Goal: Information Seeking & Learning: Compare options

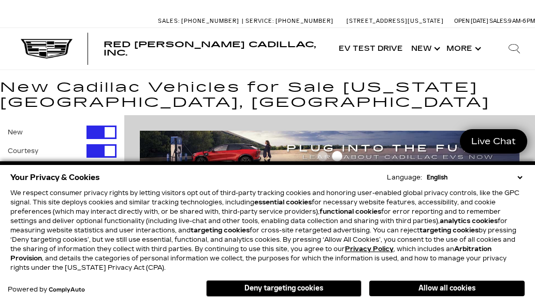
click at [511, 93] on h1 "New Cadillac Vehicles for Sale Colorado Springs, CO" at bounding box center [267, 95] width 535 height 30
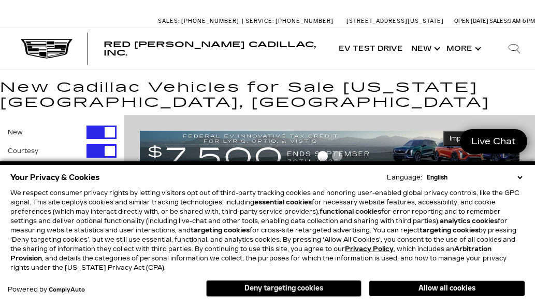
click at [308, 288] on button "Deny targeting cookies" at bounding box center [283, 288] width 155 height 17
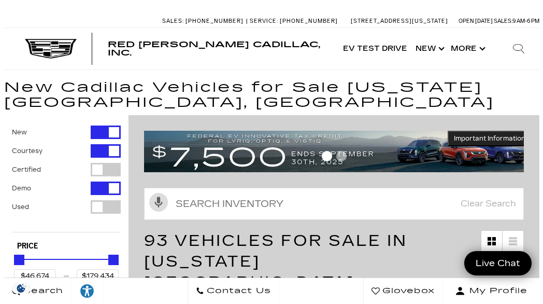
scroll to position [207, 0]
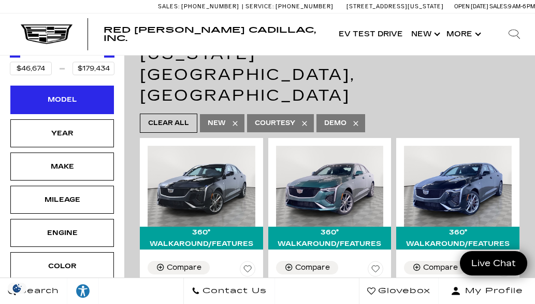
click at [67, 103] on div "Model" at bounding box center [62, 99] width 52 height 11
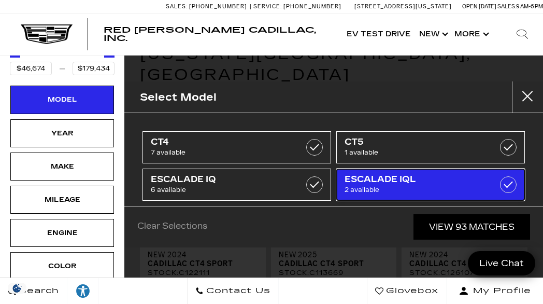
drag, startPoint x: 383, startPoint y: 180, endPoint x: 391, endPoint y: 179, distance: 7.8
click at [391, 179] on span "ESCALADE IQL" at bounding box center [418, 179] width 146 height 10
type input "$141,015"
type input "$156,240"
checkbox input "true"
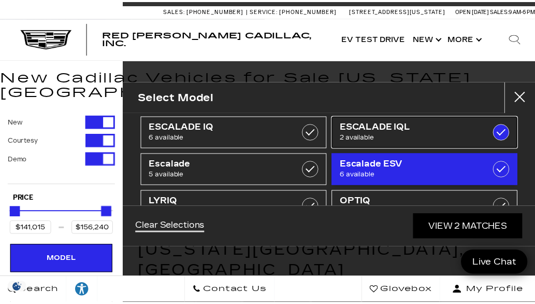
scroll to position [105, 0]
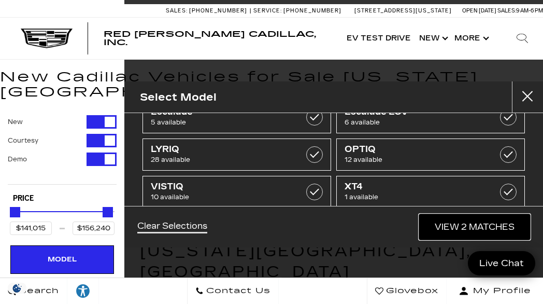
click at [476, 229] on link "View 2 Matches" at bounding box center [474, 226] width 111 height 25
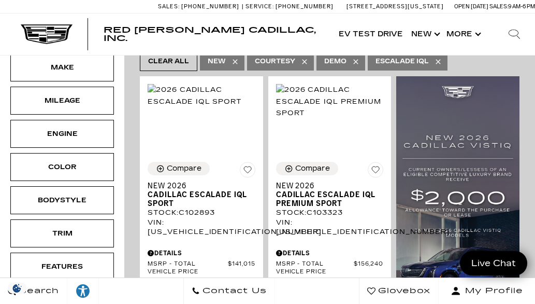
scroll to position [166, 0]
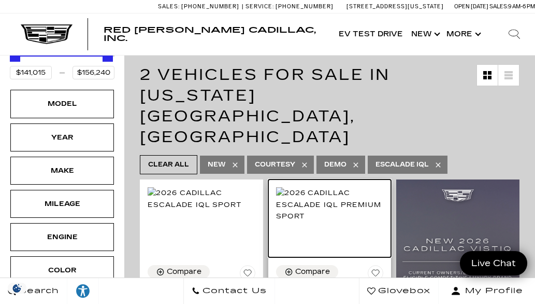
click at [328, 187] on img at bounding box center [330, 204] width 108 height 34
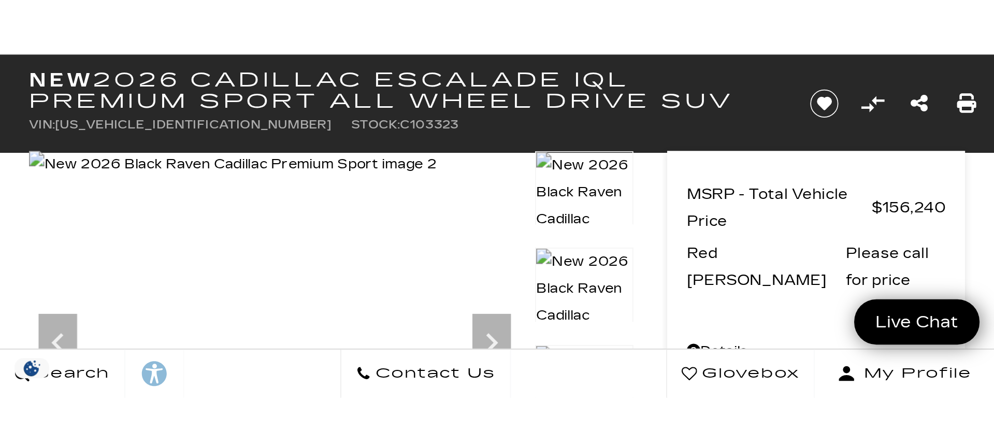
scroll to position [51, 0]
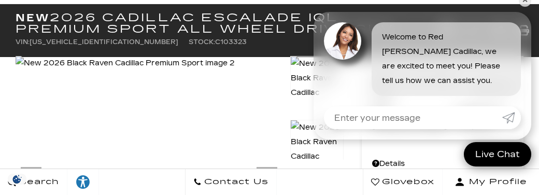
click at [235, 70] on img at bounding box center [125, 63] width 219 height 15
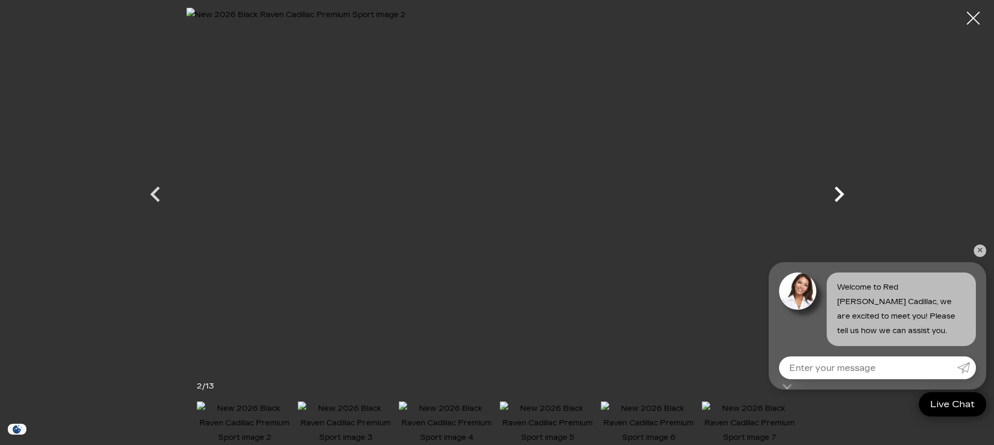
click at [535, 194] on icon "Next" at bounding box center [839, 194] width 31 height 31
click at [535, 193] on icon "Next" at bounding box center [839, 194] width 31 height 31
click at [535, 191] on icon "Next" at bounding box center [840, 195] width 10 height 16
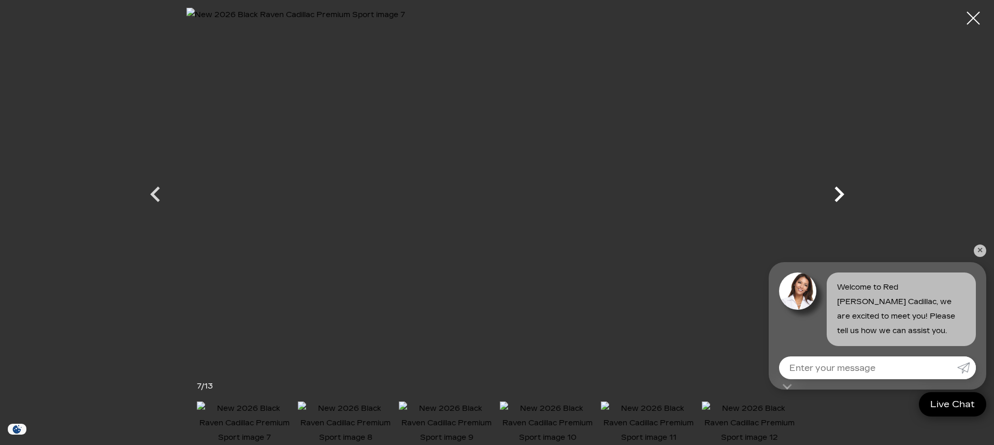
click at [535, 191] on icon "Next" at bounding box center [840, 195] width 10 height 16
click at [535, 190] on icon "Next" at bounding box center [840, 195] width 10 height 16
click at [150, 195] on icon "Previous" at bounding box center [155, 194] width 31 height 31
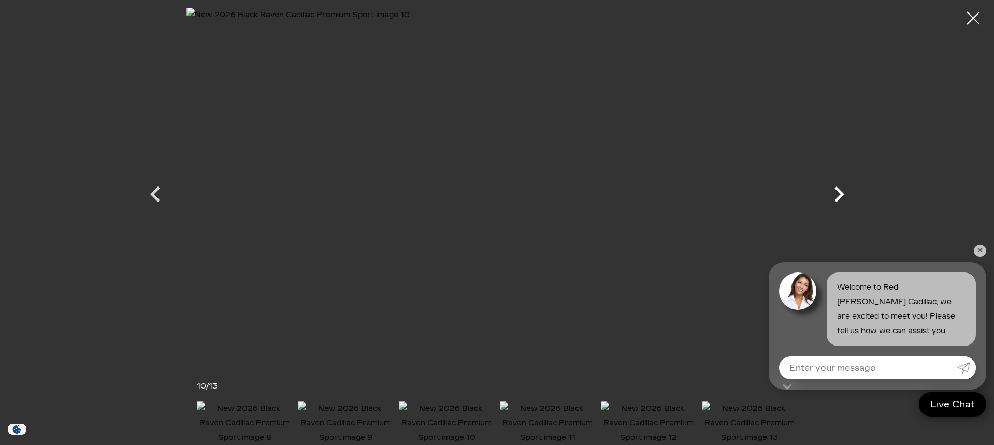
click at [535, 197] on icon "Next" at bounding box center [840, 195] width 10 height 16
click at [535, 195] on icon "Next" at bounding box center [839, 194] width 31 height 31
click at [535, 194] on div at bounding box center [497, 185] width 725 height 354
click at [535, 250] on link "✕" at bounding box center [980, 251] width 12 height 12
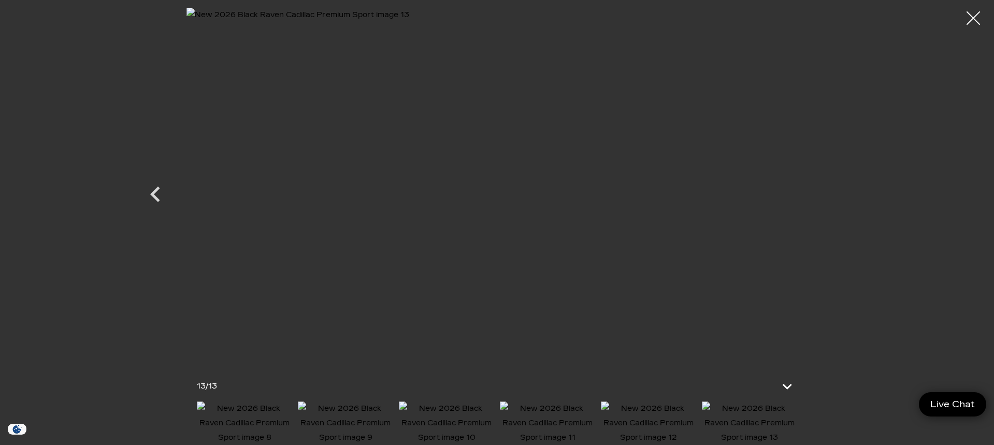
click at [535, 19] on div at bounding box center [973, 18] width 27 height 27
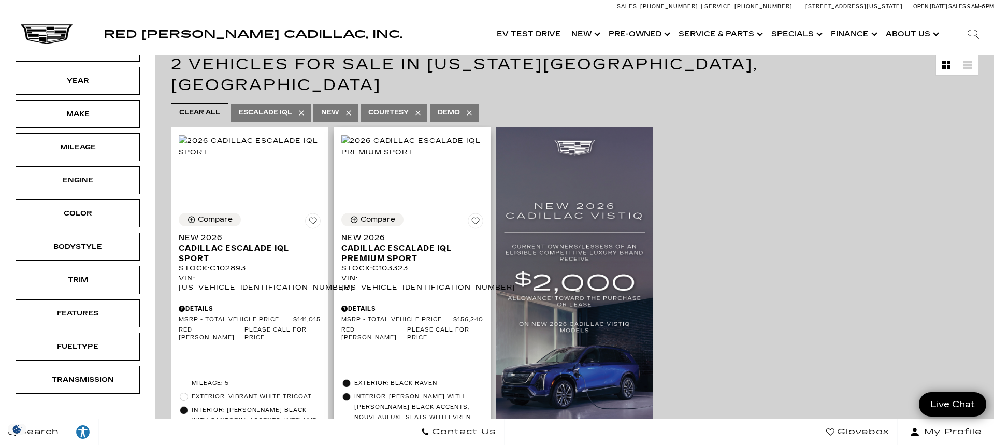
scroll to position [104, 0]
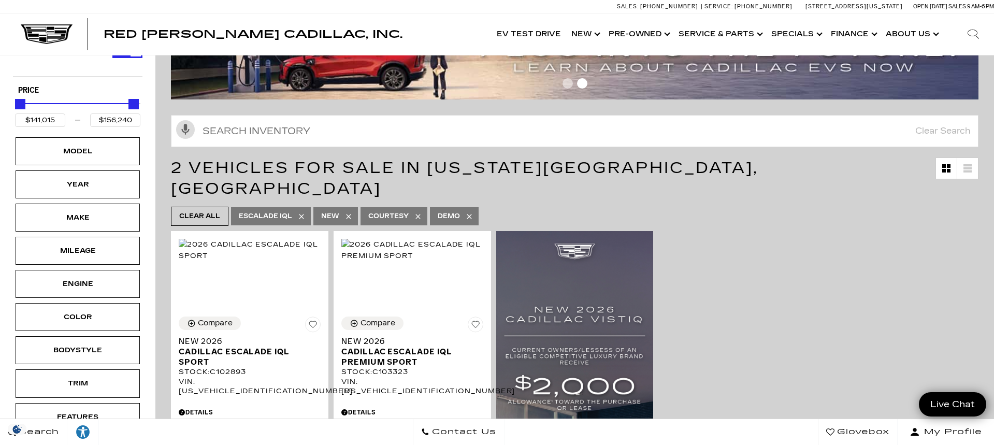
click at [332, 210] on span "New" at bounding box center [330, 216] width 18 height 13
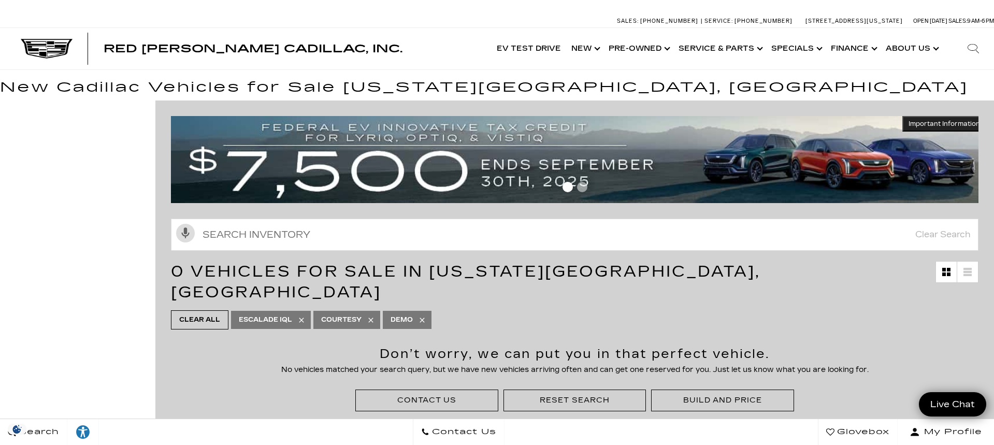
click at [199, 313] on span "Clear All" at bounding box center [199, 319] width 41 height 13
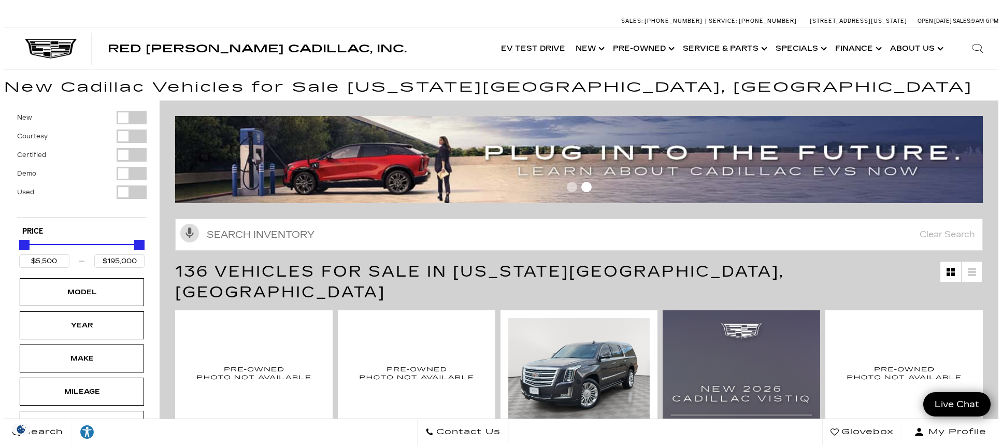
scroll to position [209, 0]
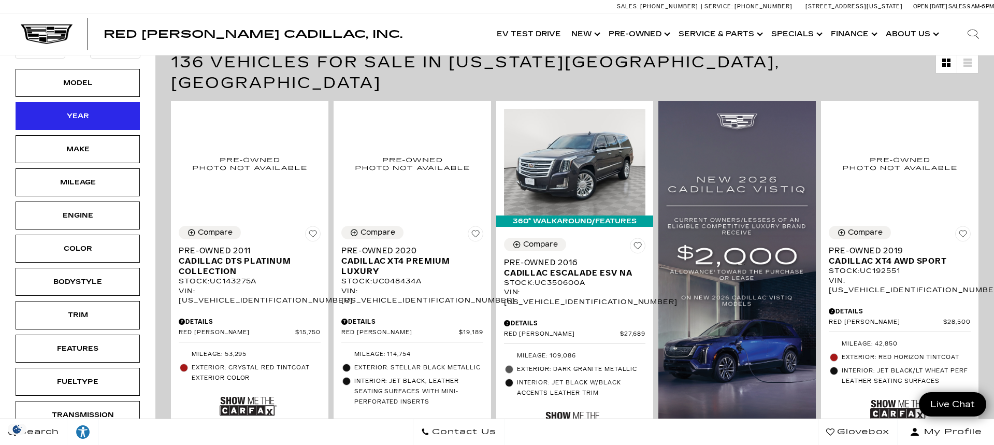
click at [92, 124] on div "Year" at bounding box center [78, 116] width 124 height 28
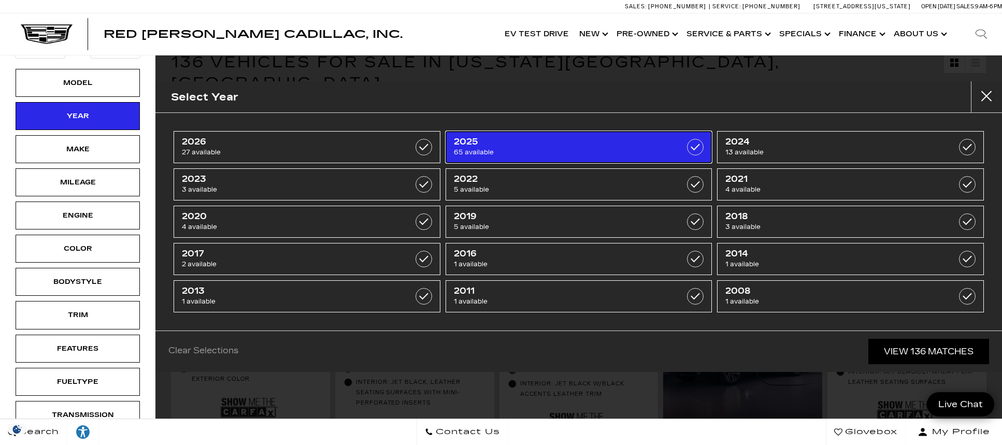
click at [483, 151] on span "65 available" at bounding box center [560, 152] width 212 height 10
type input "$44,439"
checkbox input "true"
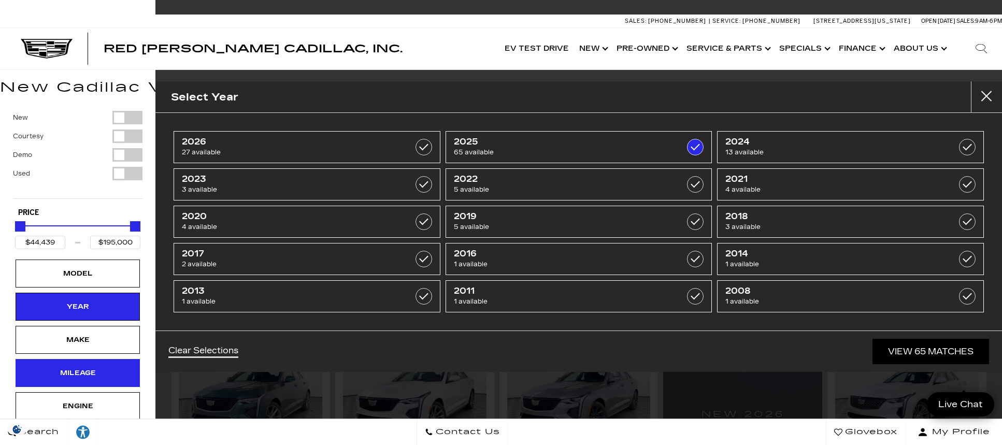
drag, startPoint x: 76, startPoint y: 382, endPoint x: 78, endPoint y: 362, distance: 20.3
click at [78, 362] on div "Mileage" at bounding box center [78, 373] width 124 height 28
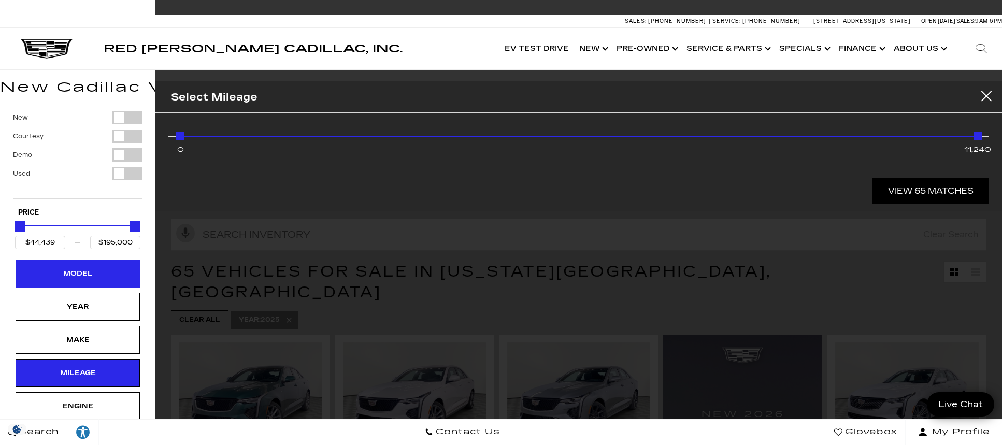
click at [79, 274] on div "Model" at bounding box center [78, 273] width 52 height 11
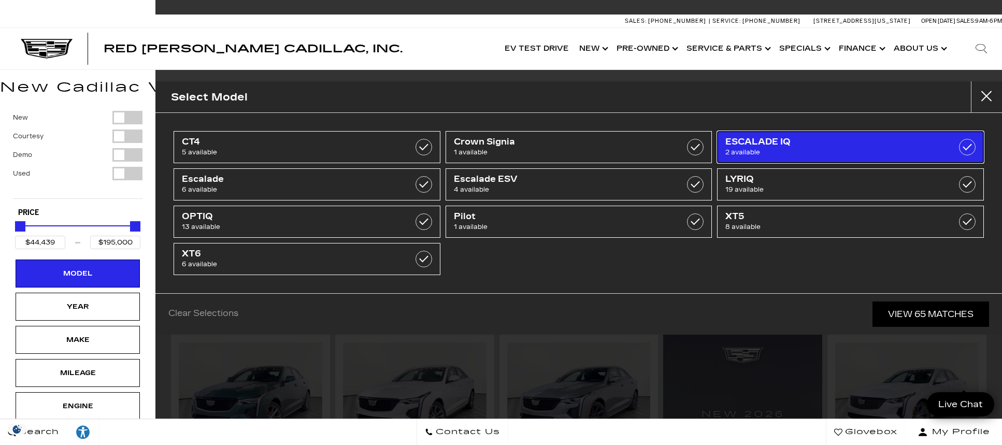
click at [778, 146] on span "ESCALADE IQ" at bounding box center [831, 142] width 212 height 10
type input "$134,955"
type input "$152,279"
checkbox input "true"
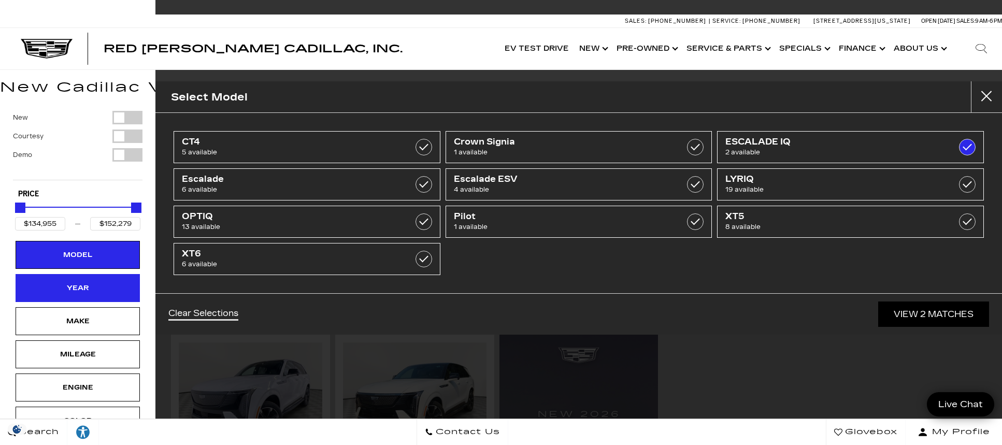
click at [70, 294] on div "Year" at bounding box center [78, 288] width 124 height 28
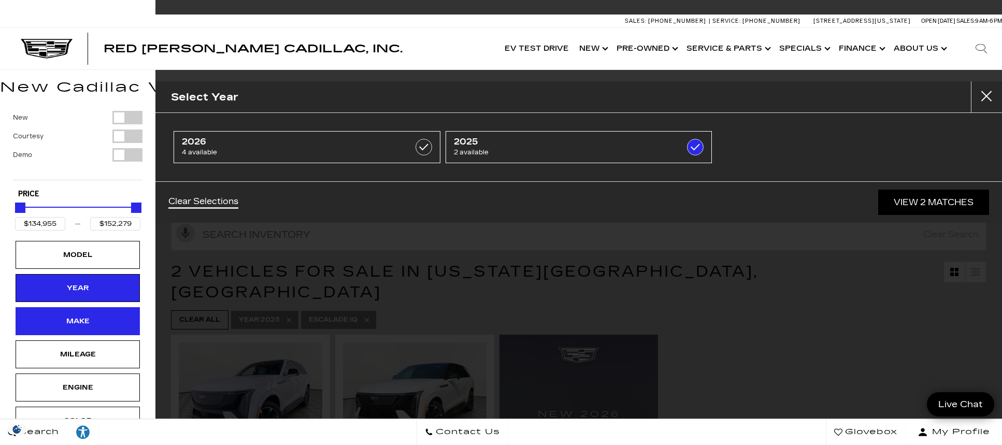
click at [78, 324] on div "Make" at bounding box center [78, 321] width 52 height 11
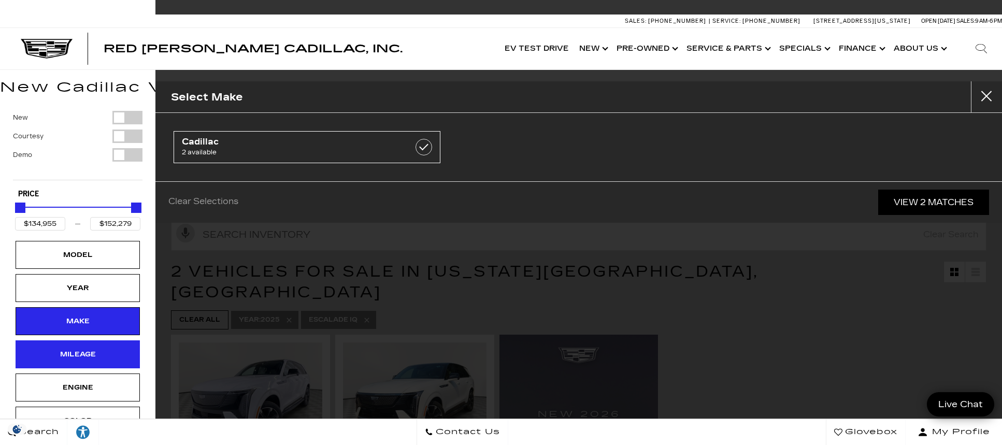
click at [84, 356] on div "Mileage" at bounding box center [78, 354] width 52 height 11
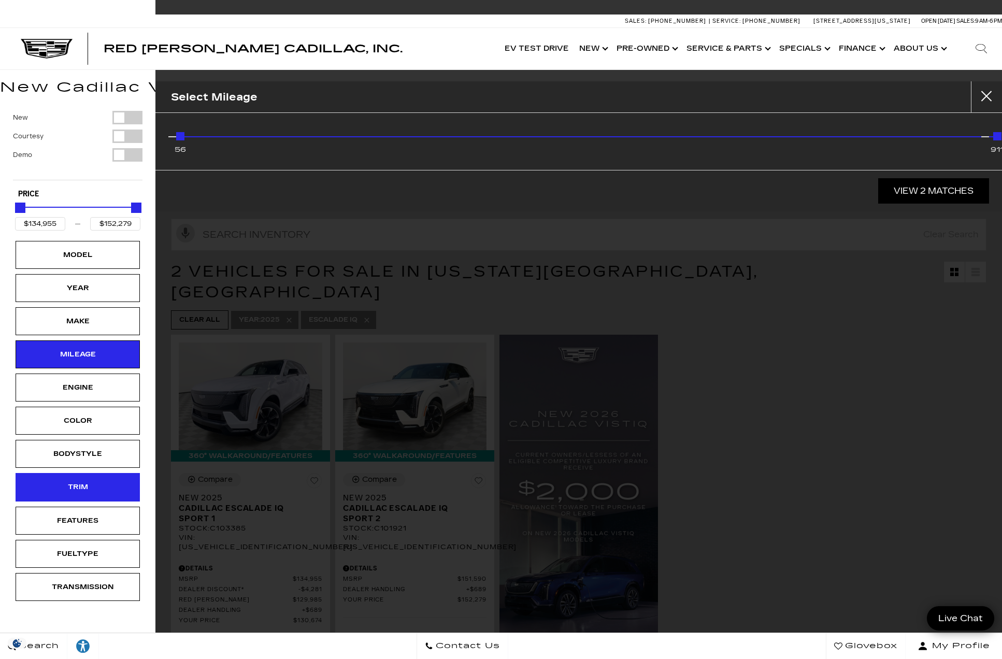
click at [89, 445] on div "Trim" at bounding box center [78, 486] width 52 height 11
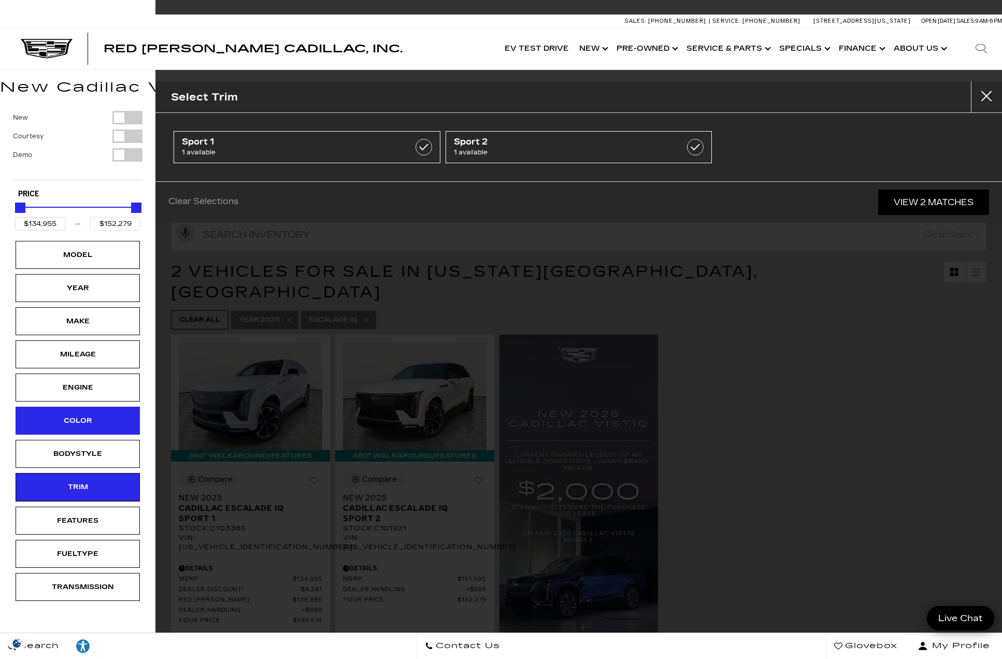
click at [91, 423] on div "Color" at bounding box center [78, 420] width 52 height 11
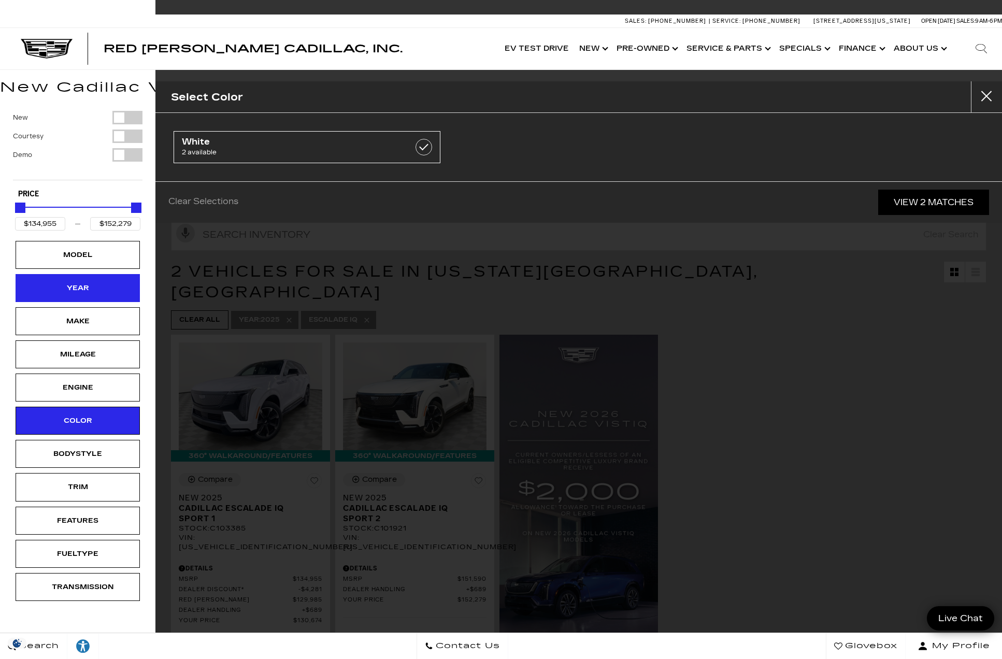
click at [85, 291] on div "Year" at bounding box center [78, 287] width 52 height 11
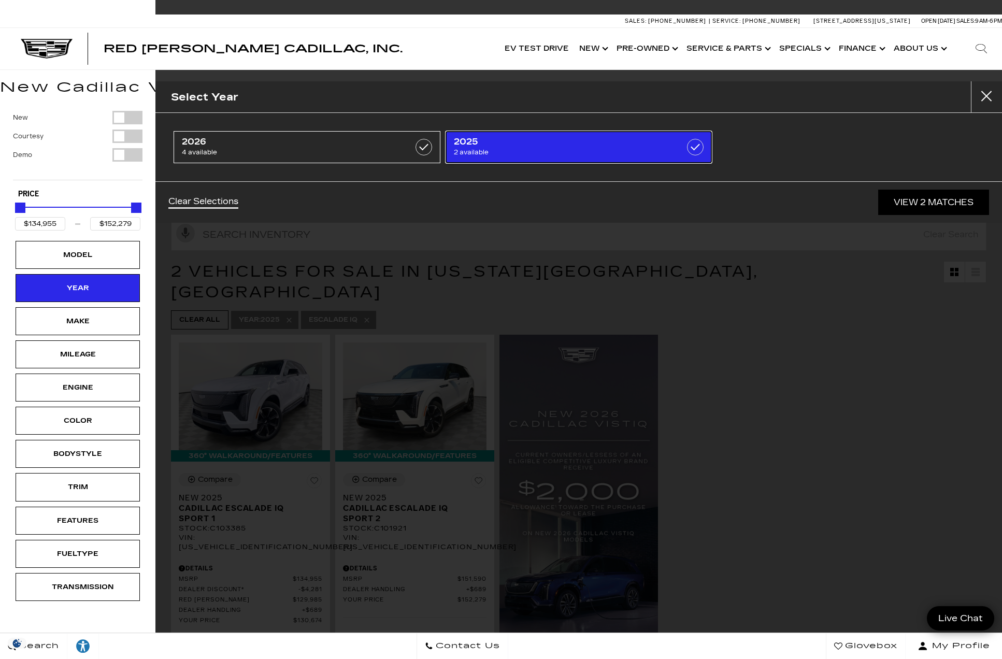
click at [515, 145] on span "2025" at bounding box center [560, 142] width 212 height 10
type input "$133,515"
type input "$158,810"
checkbox input "false"
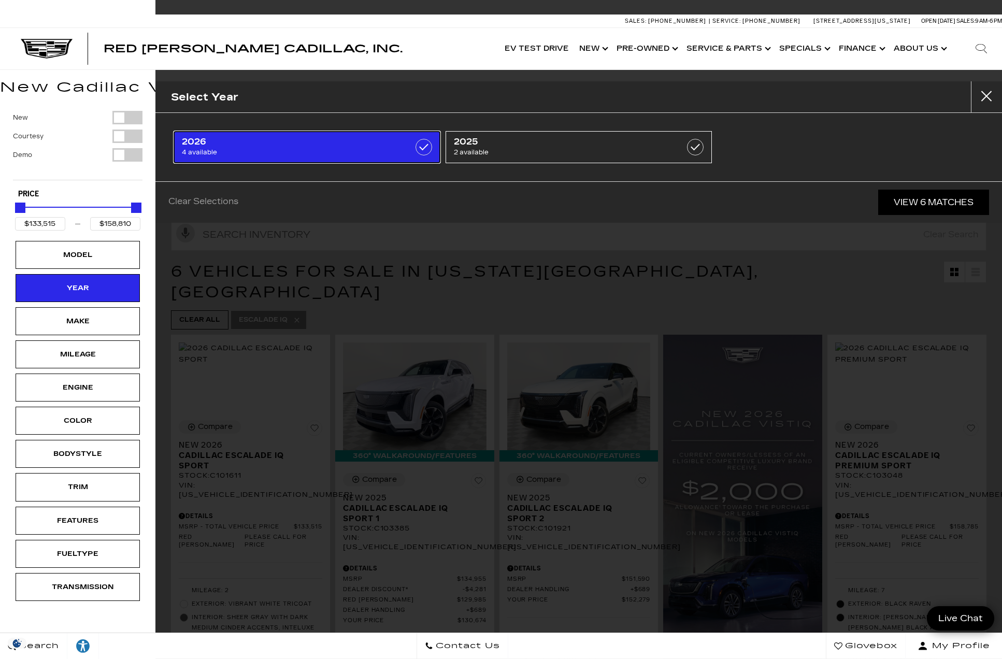
drag, startPoint x: 282, startPoint y: 153, endPoint x: 276, endPoint y: 153, distance: 5.7
click at [276, 153] on span "4 available" at bounding box center [288, 152] width 212 height 10
checkbox input "true"
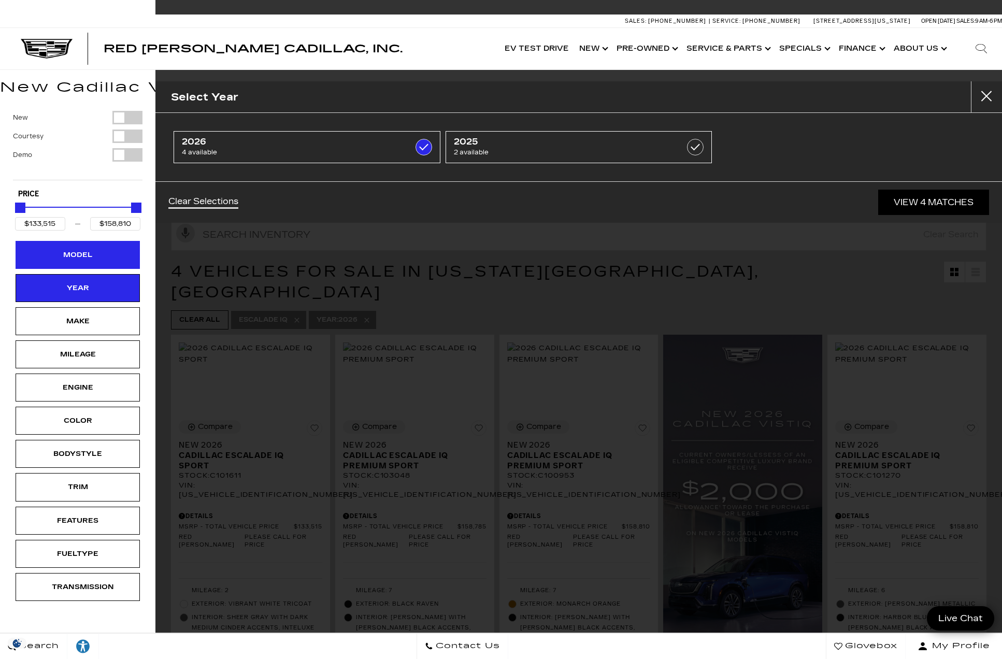
click at [80, 256] on div "Model" at bounding box center [78, 254] width 52 height 11
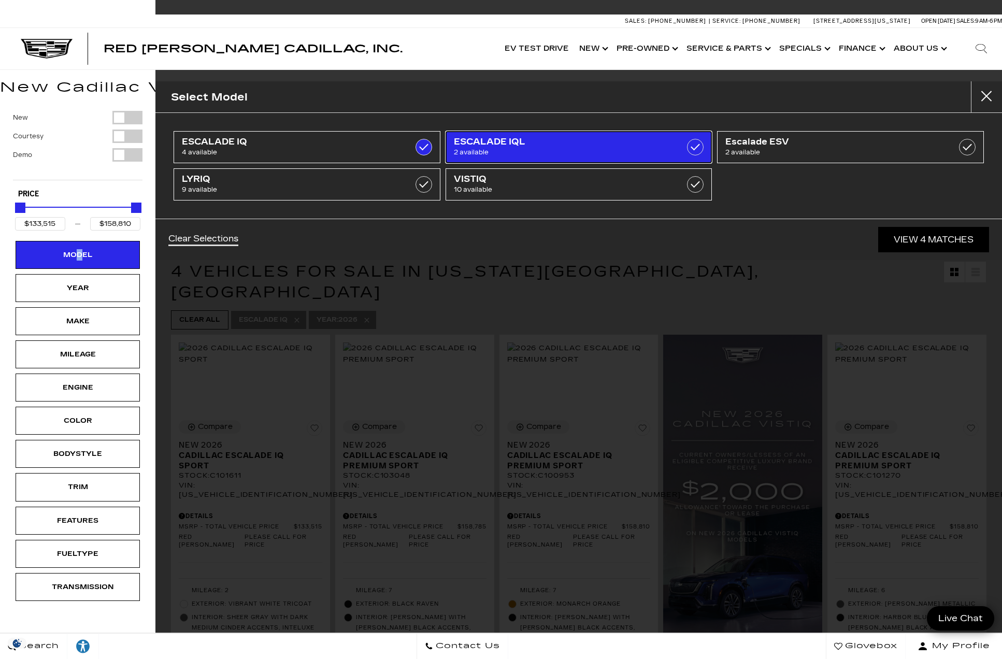
click at [492, 149] on span "2 available" at bounding box center [560, 152] width 212 height 10
checkbox input "true"
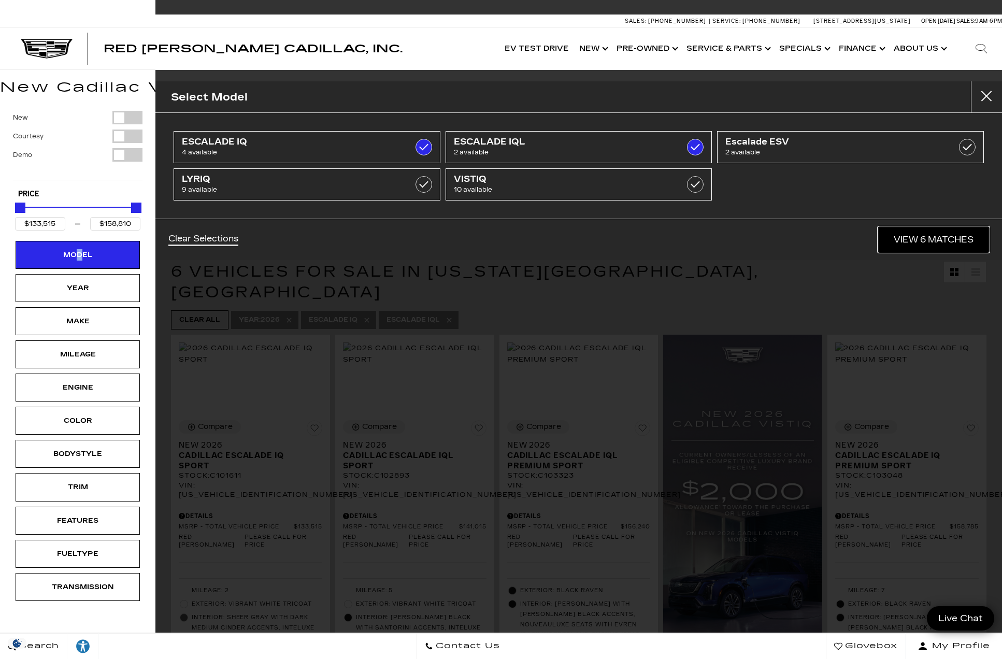
click at [916, 241] on link "View 6 Matches" at bounding box center [933, 239] width 111 height 25
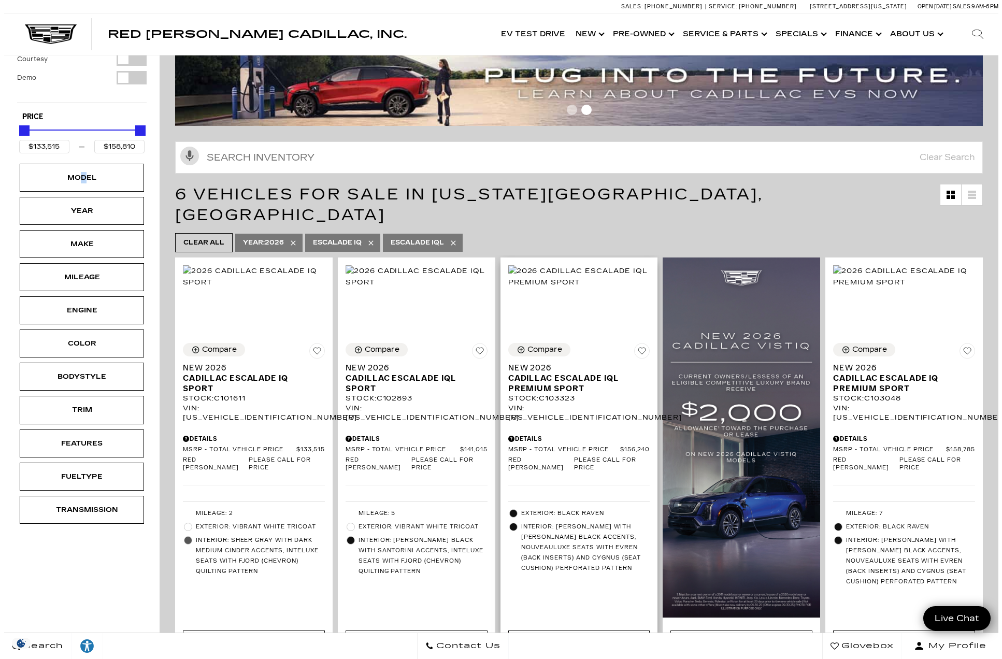
scroll to position [104, 0]
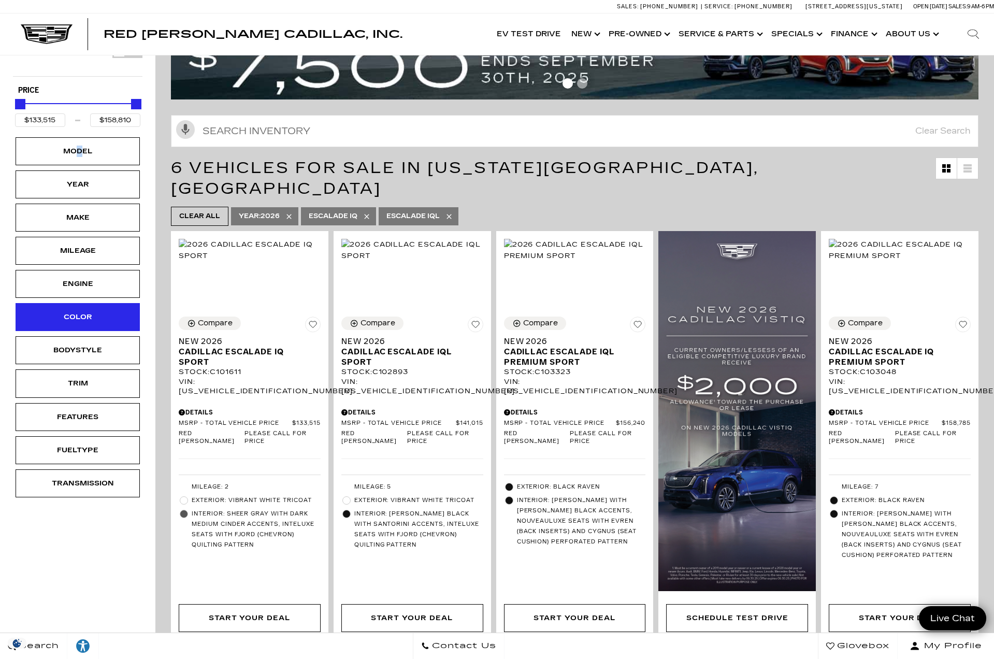
click at [74, 319] on div "Color" at bounding box center [78, 316] width 52 height 11
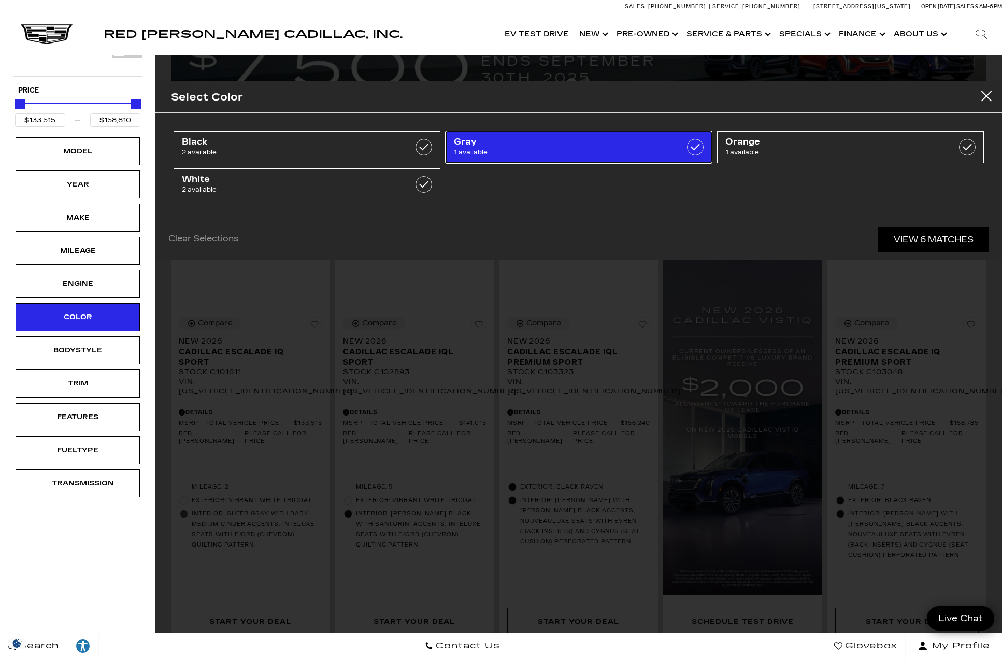
click at [583, 152] on span "1 available" at bounding box center [560, 152] width 212 height 10
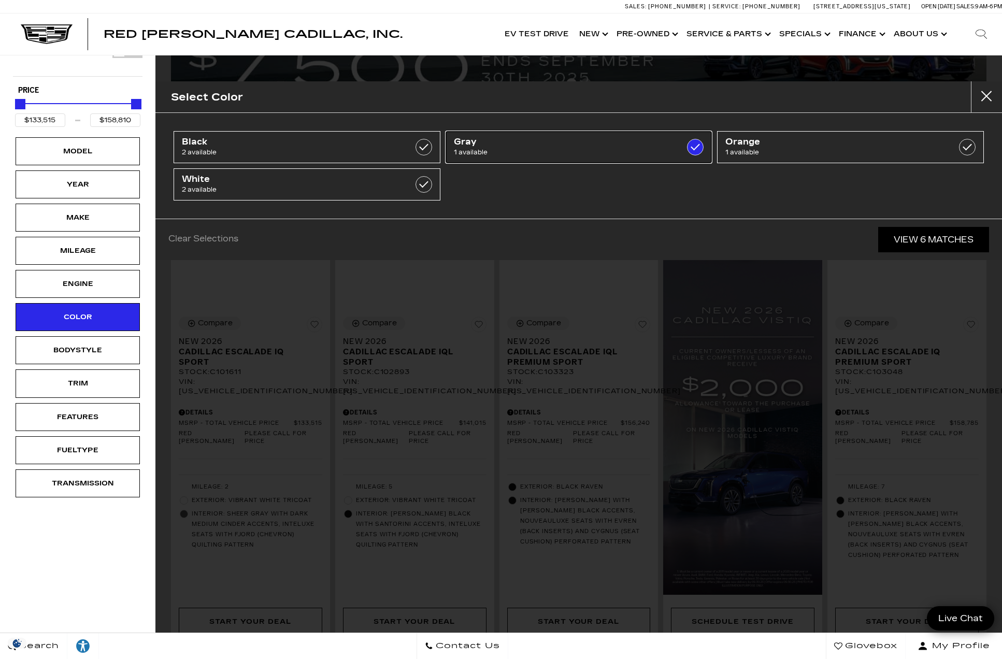
type input "$158,810"
checkbox input "true"
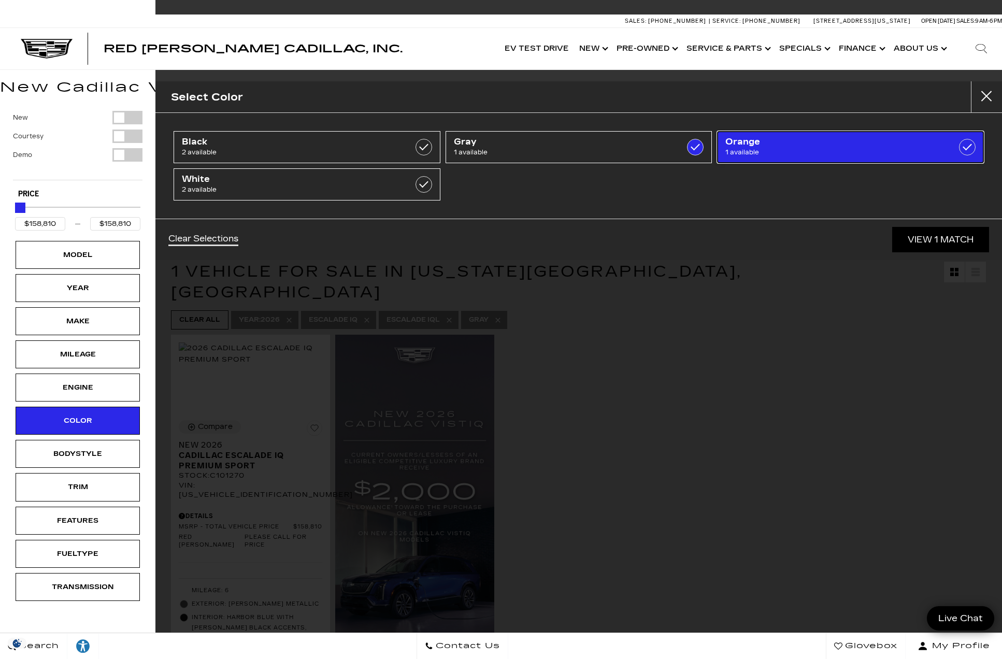
click at [779, 139] on span "Orange" at bounding box center [831, 142] width 212 height 10
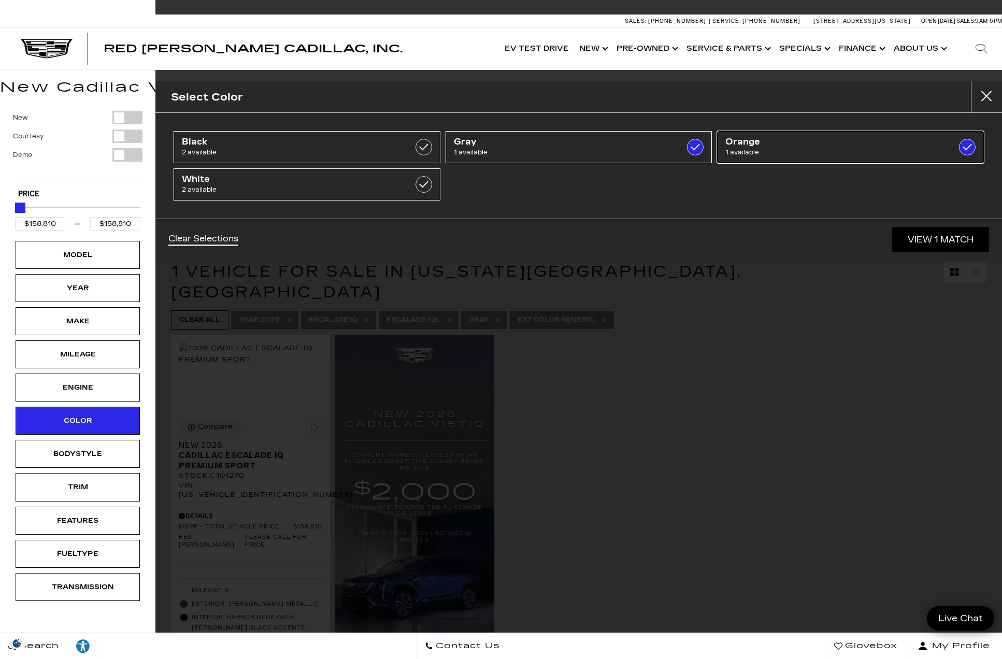
checkbox input "true"
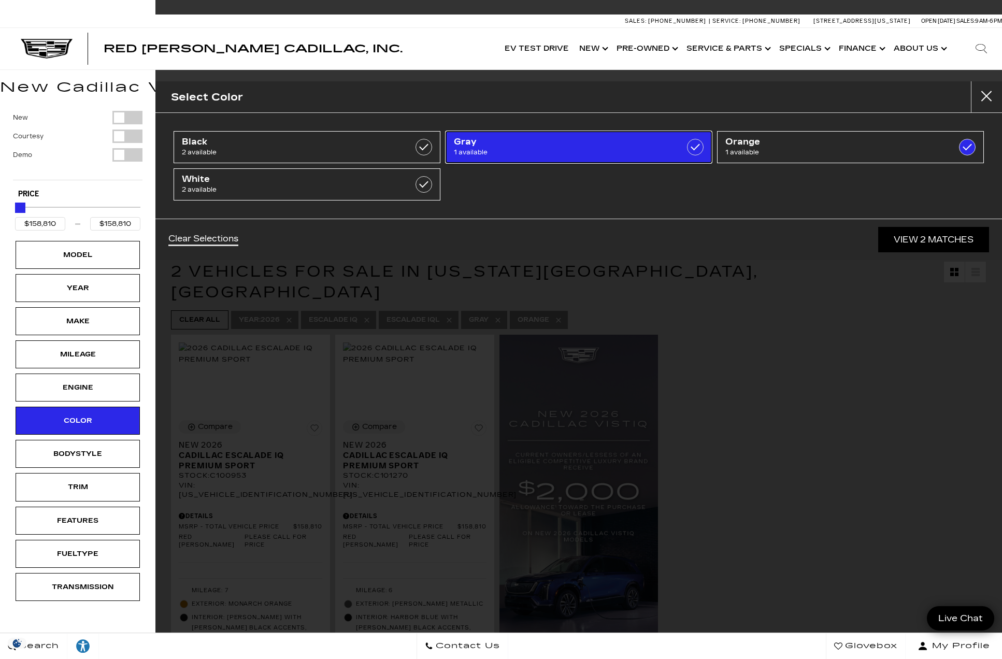
click at [663, 148] on div "Gray 1 available" at bounding box center [560, 147] width 212 height 21
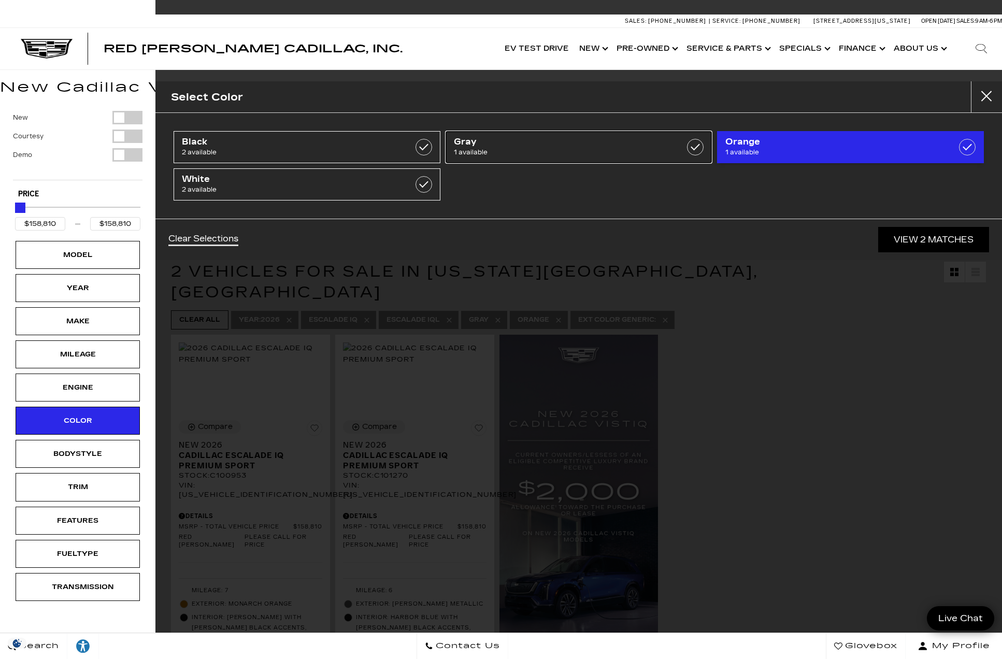
checkbox input "false"
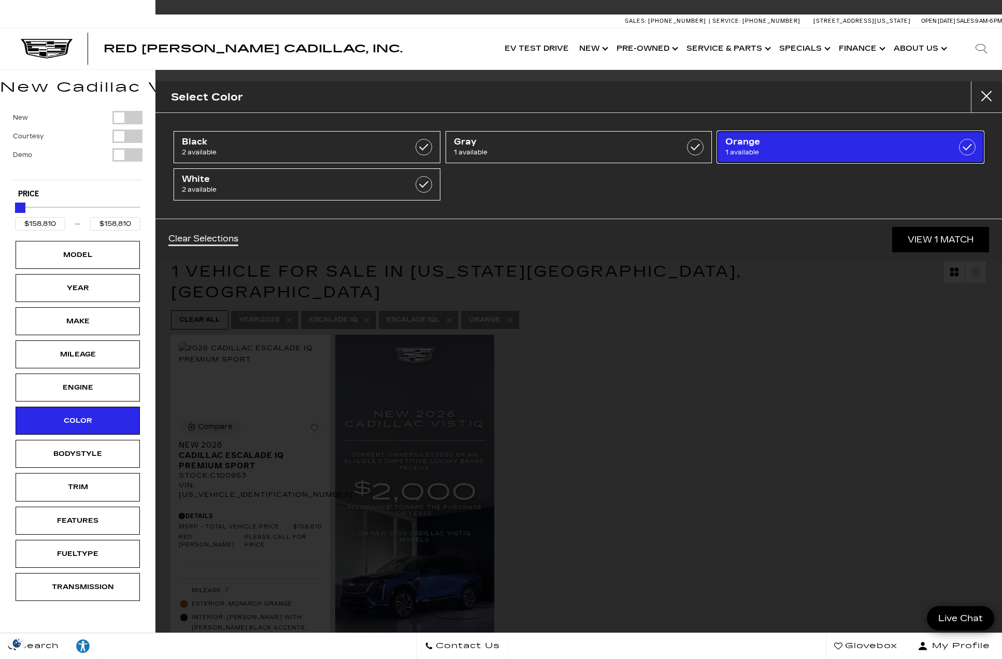
click at [803, 143] on span "Orange" at bounding box center [831, 142] width 212 height 10
type input "$133,515"
checkbox input "false"
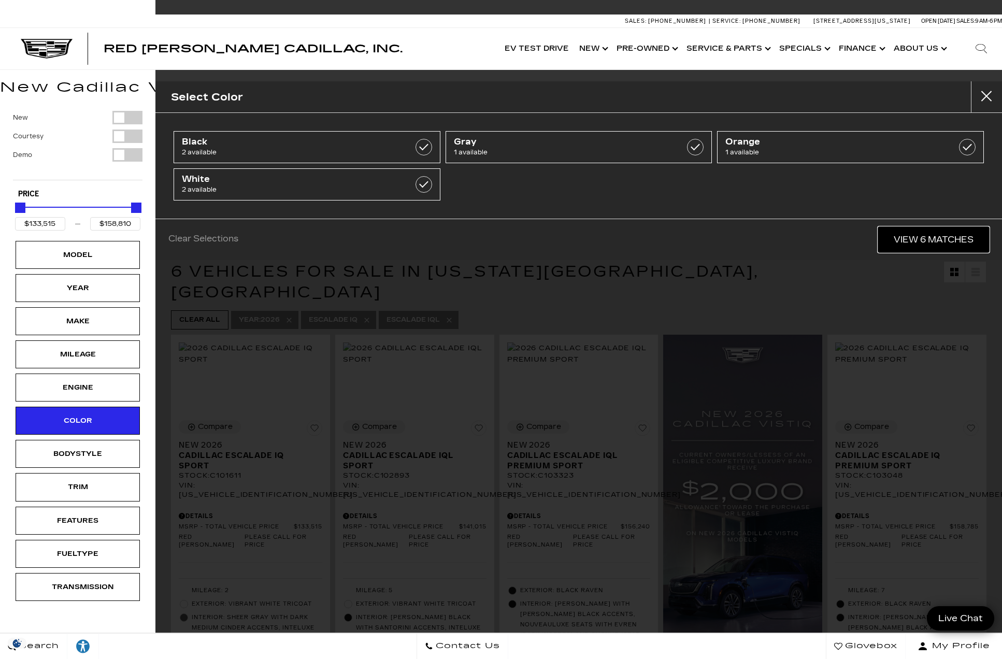
click at [905, 236] on link "View 6 Matches" at bounding box center [933, 239] width 111 height 25
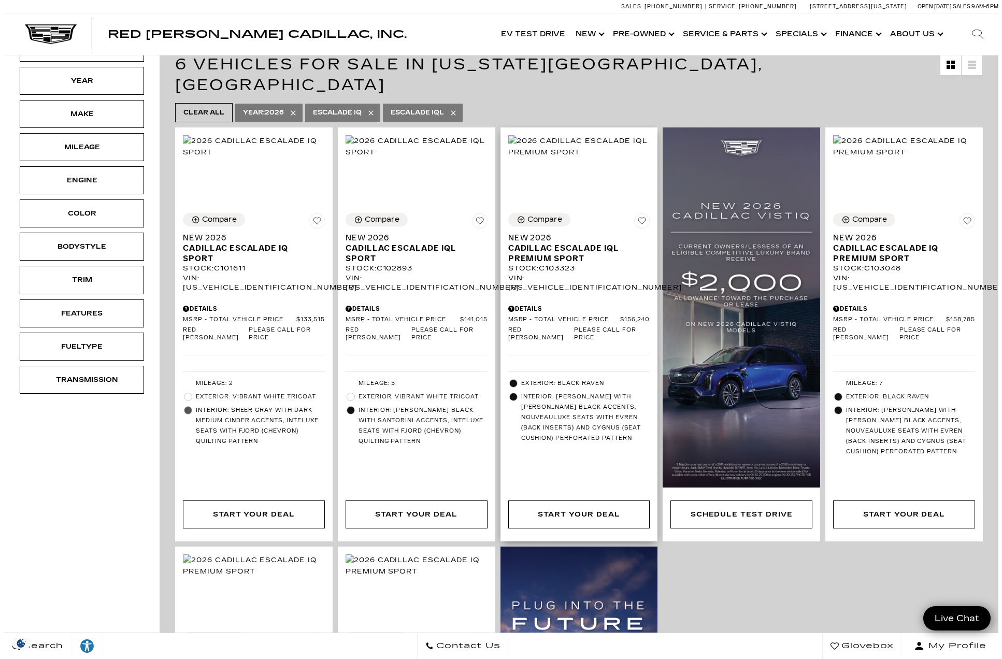
scroll to position [311, 0]
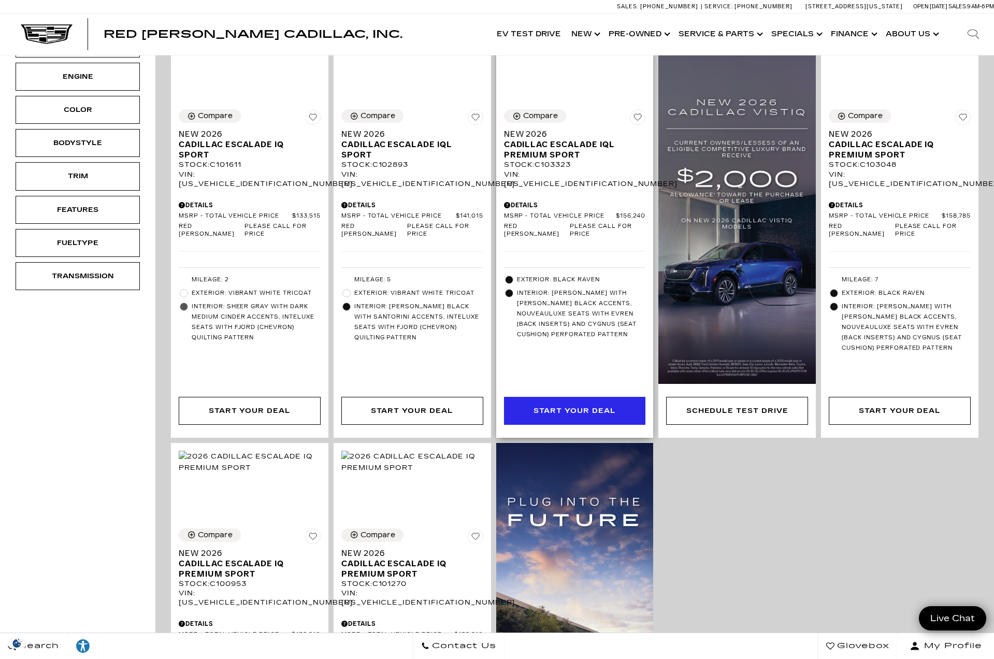
click at [575, 405] on div "Start Your Deal" at bounding box center [575, 410] width 82 height 11
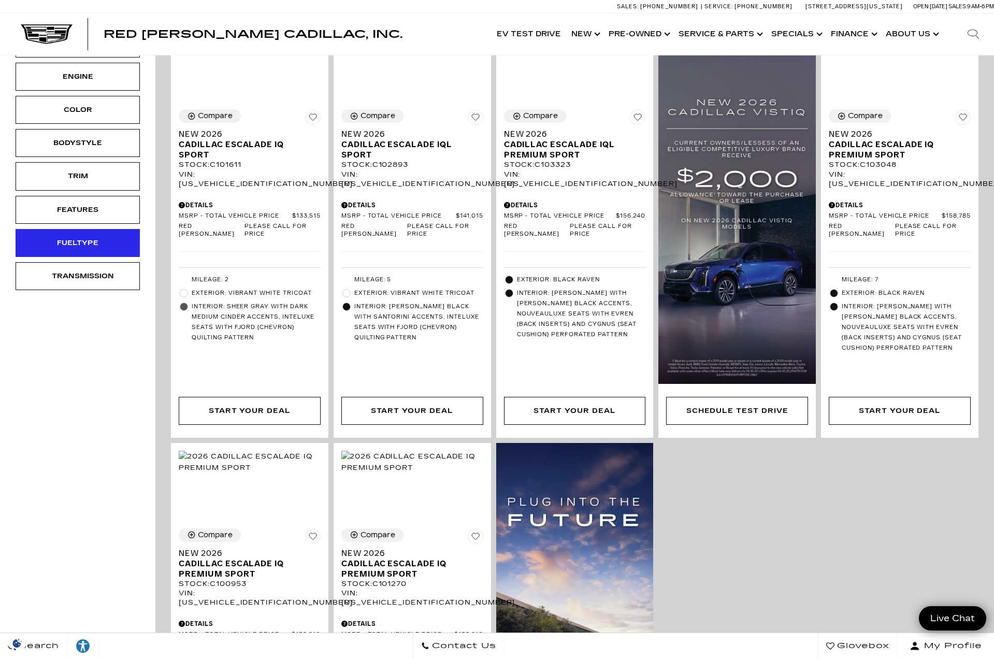
click at [78, 238] on div "Fueltype" at bounding box center [78, 242] width 52 height 11
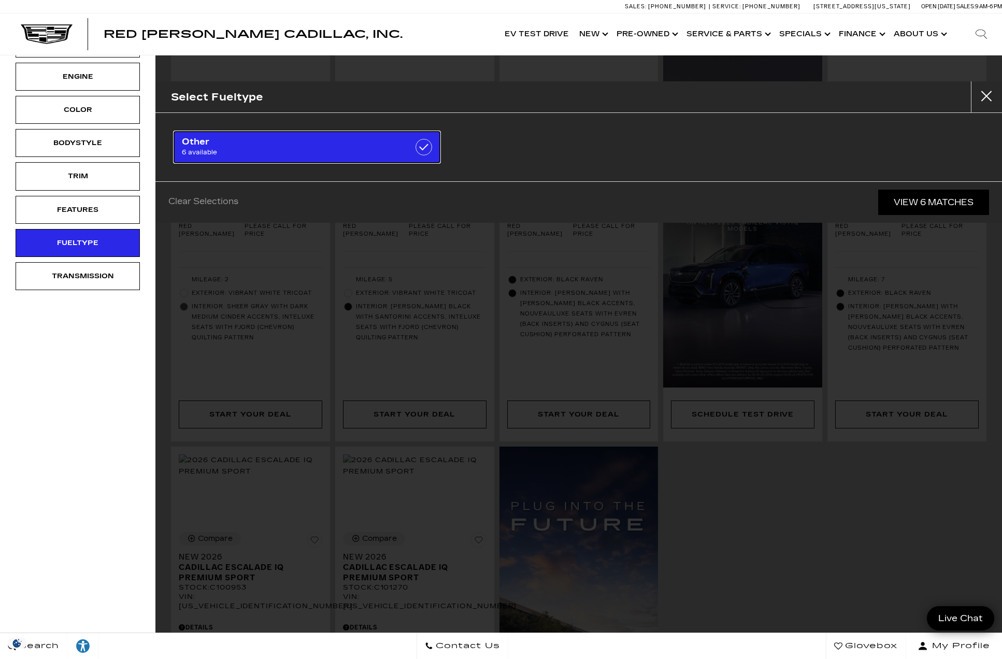
drag, startPoint x: 279, startPoint y: 142, endPoint x: 264, endPoint y: 141, distance: 15.6
click at [264, 141] on span "Other" at bounding box center [288, 142] width 212 height 10
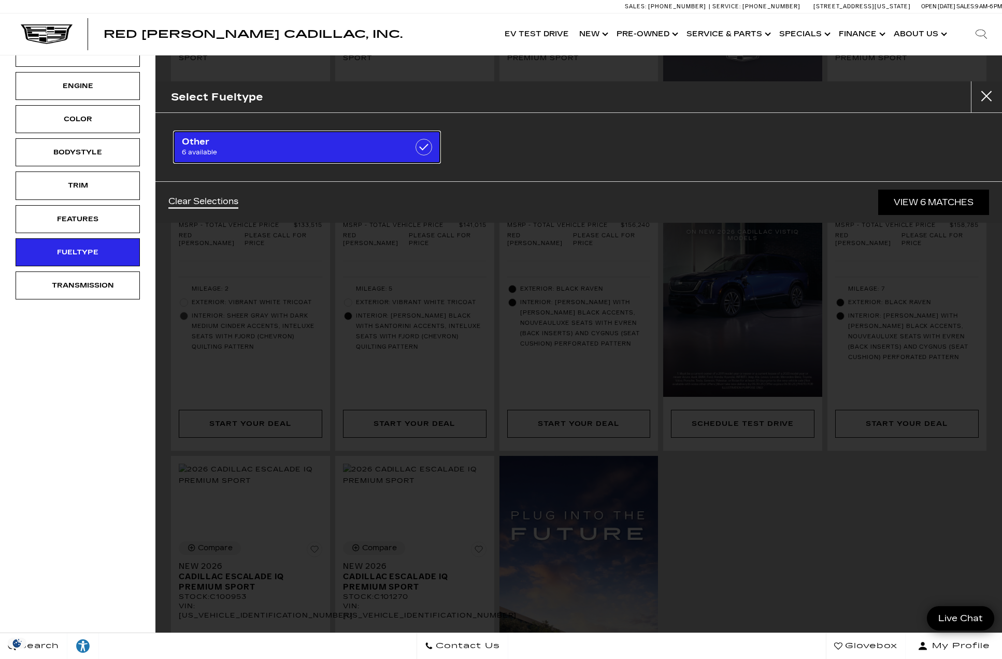
scroll to position [49, 0]
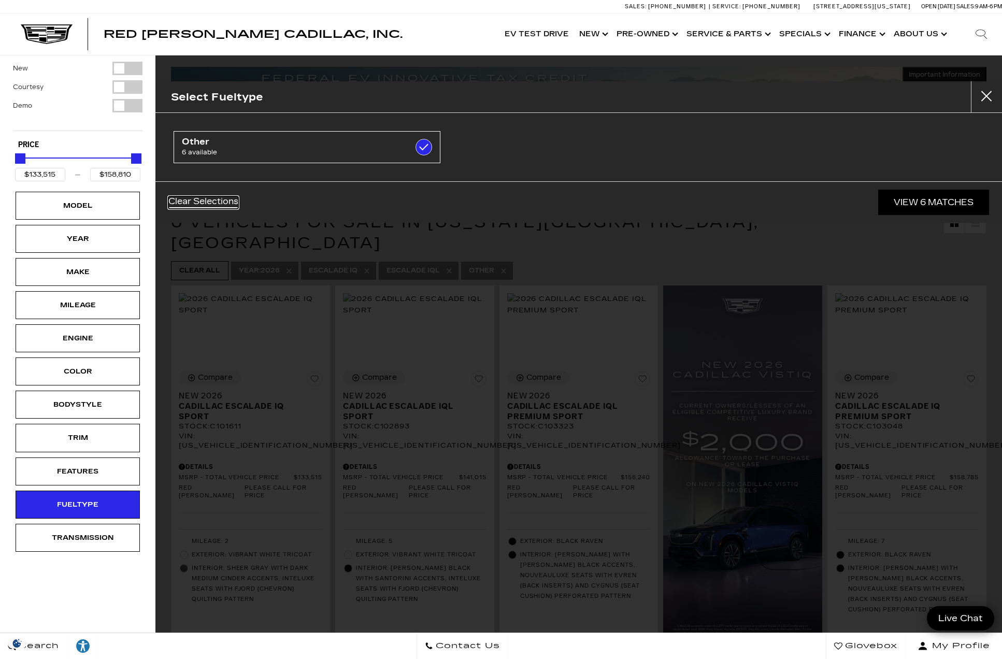
click at [203, 207] on link "Clear Selections" at bounding box center [203, 202] width 70 height 12
checkbox input "false"
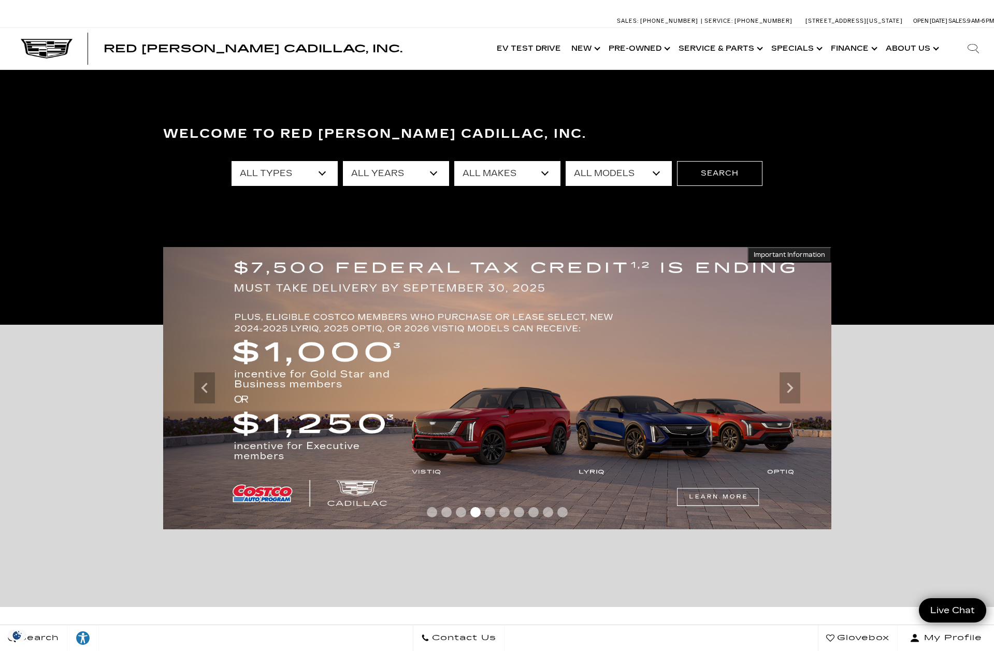
select select "2025"
select select "New"
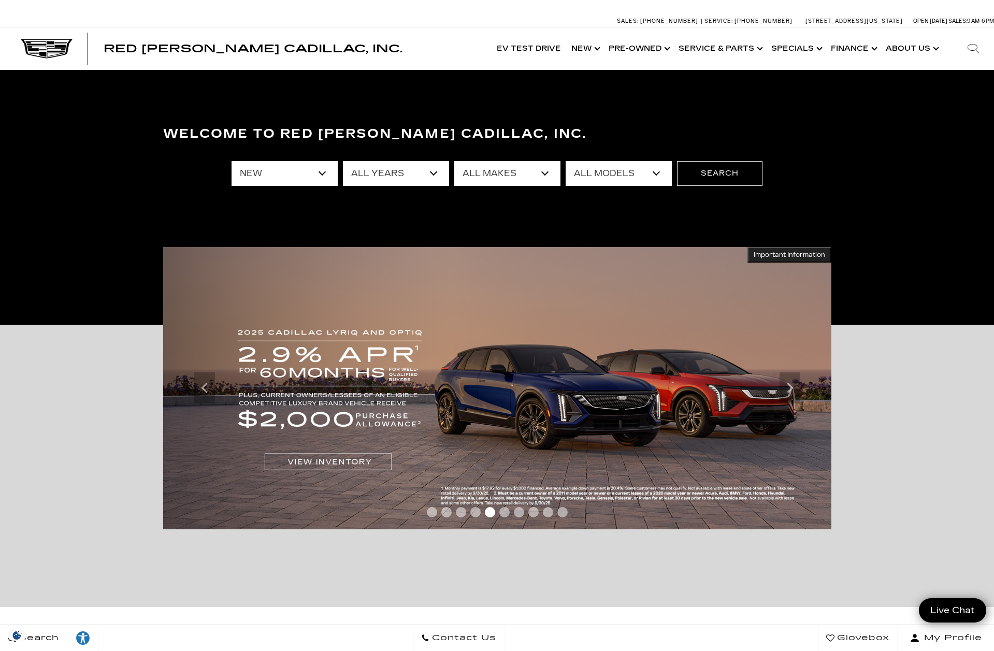
select select "Cadillac"
select select "Escalade"
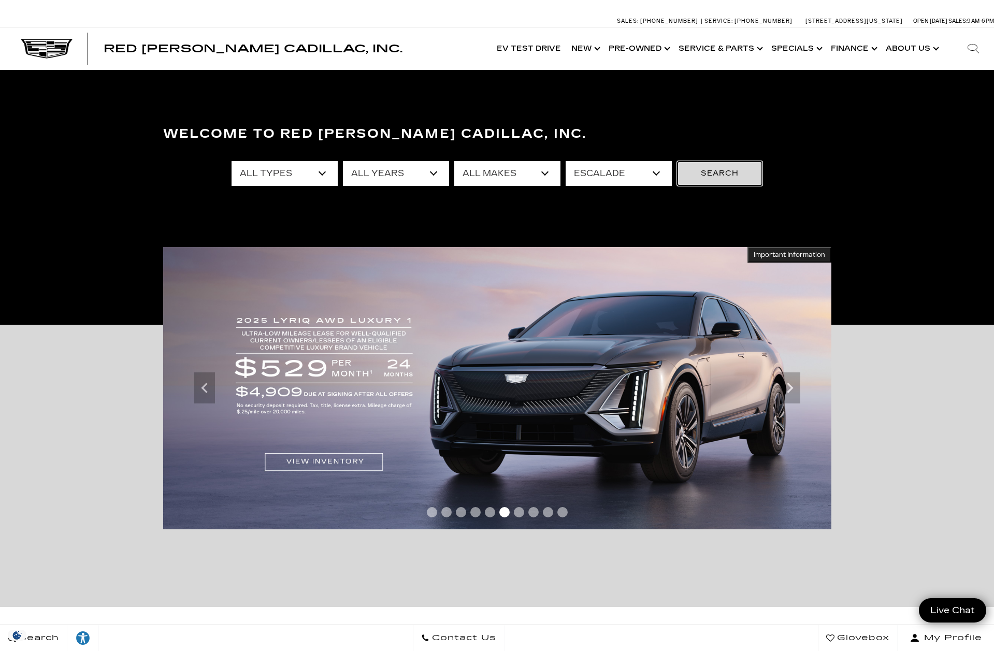
click at [704, 166] on button "Search" at bounding box center [719, 173] width 85 height 25
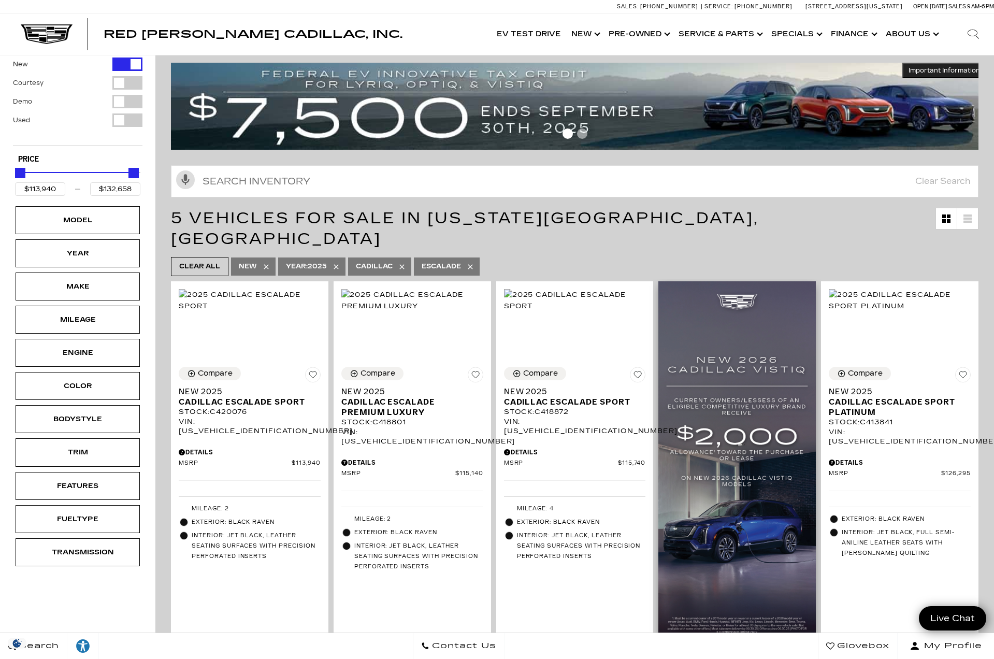
scroll to position [104, 0]
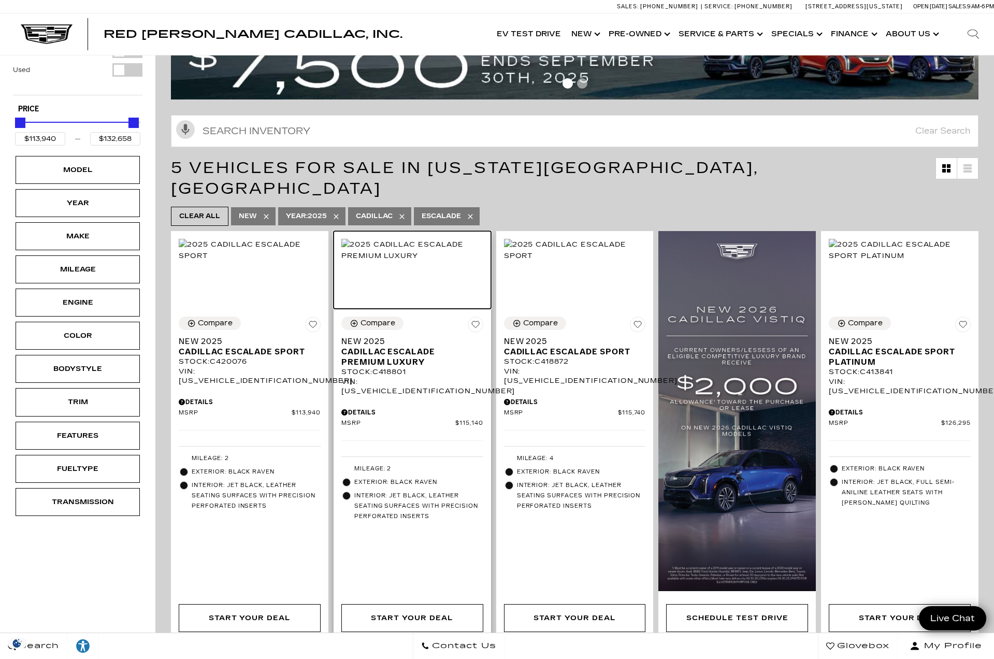
click at [417, 261] on img at bounding box center [412, 250] width 142 height 23
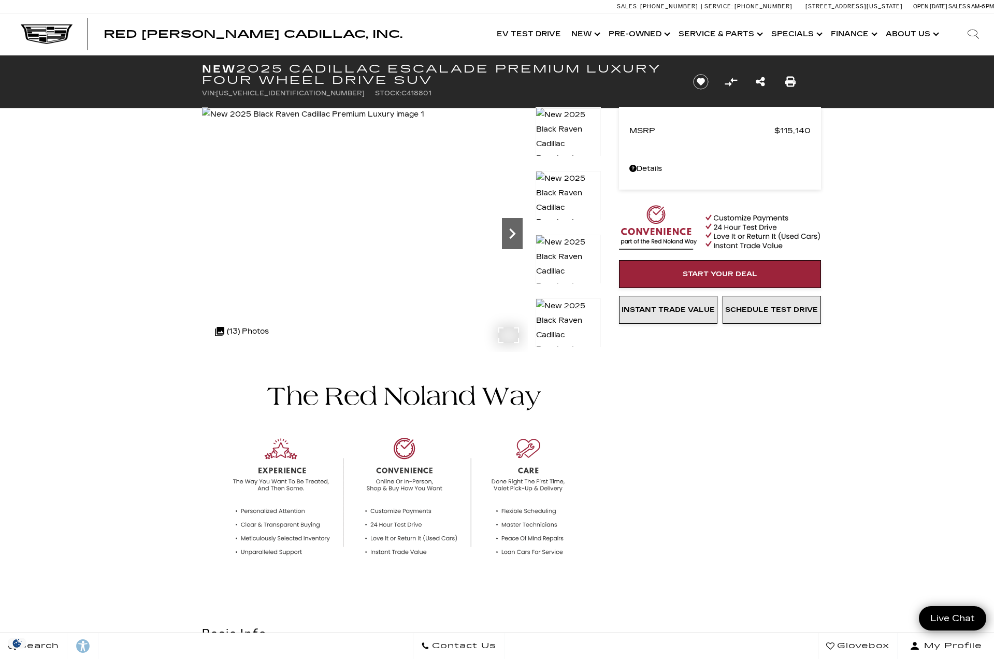
click at [517, 238] on icon "Next" at bounding box center [512, 233] width 21 height 21
click at [247, 335] on div ".cls-1, .cls-3 { fill: #c50033; } .cls-1 { clip-rule: evenodd; } .cls-2 { clip-…" at bounding box center [242, 331] width 64 height 25
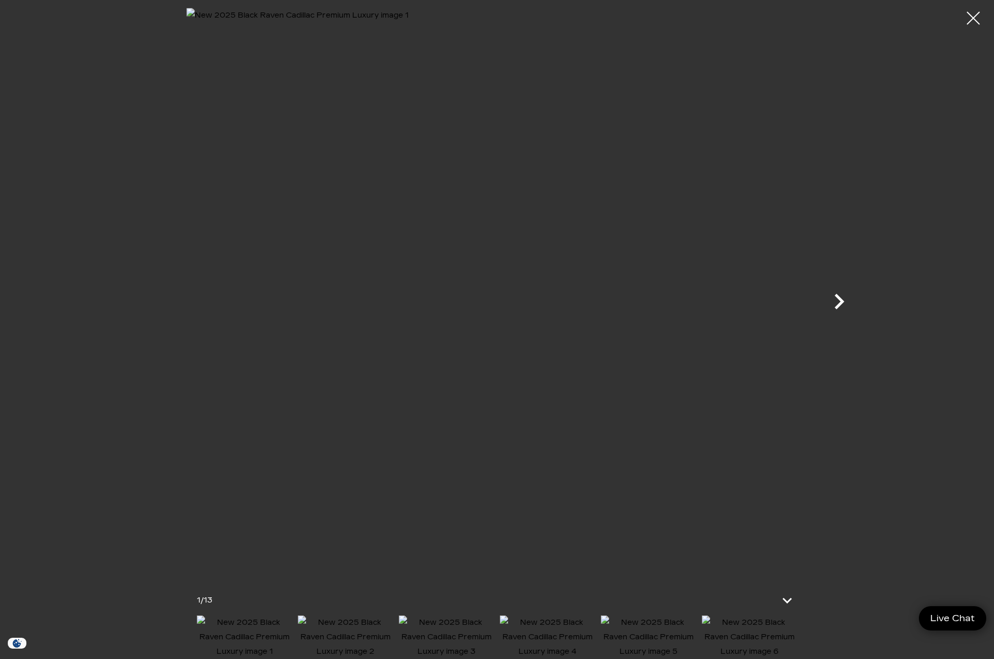
click at [836, 302] on icon "Next" at bounding box center [839, 301] width 31 height 31
click at [836, 299] on icon "Next" at bounding box center [839, 301] width 31 height 31
click at [835, 299] on icon "Next" at bounding box center [839, 301] width 31 height 31
click at [835, 298] on icon "Next" at bounding box center [839, 301] width 31 height 31
click at [839, 298] on icon "Next" at bounding box center [840, 302] width 10 height 16
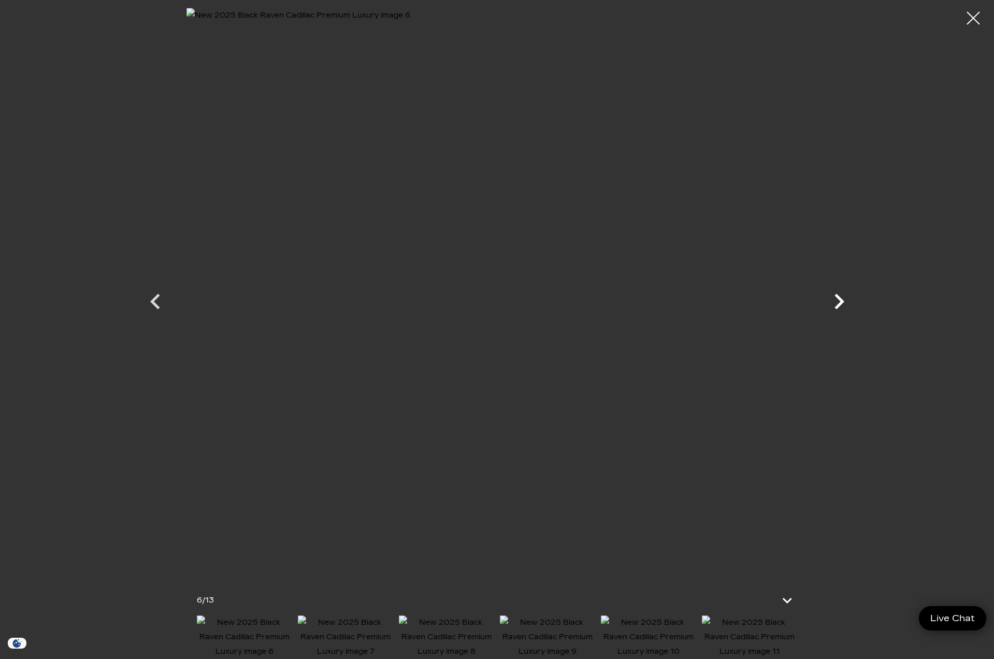
click at [839, 298] on icon "Next" at bounding box center [840, 302] width 10 height 16
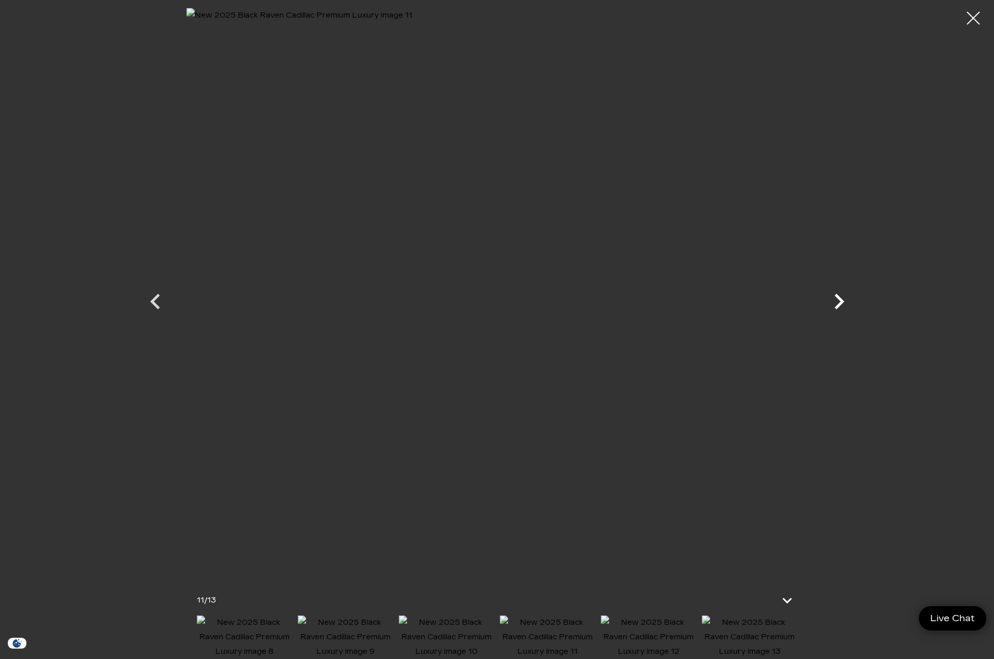
click at [839, 298] on icon "Next" at bounding box center [840, 302] width 10 height 16
click at [839, 298] on div at bounding box center [497, 292] width 725 height 568
click at [970, 19] on div at bounding box center [973, 18] width 27 height 27
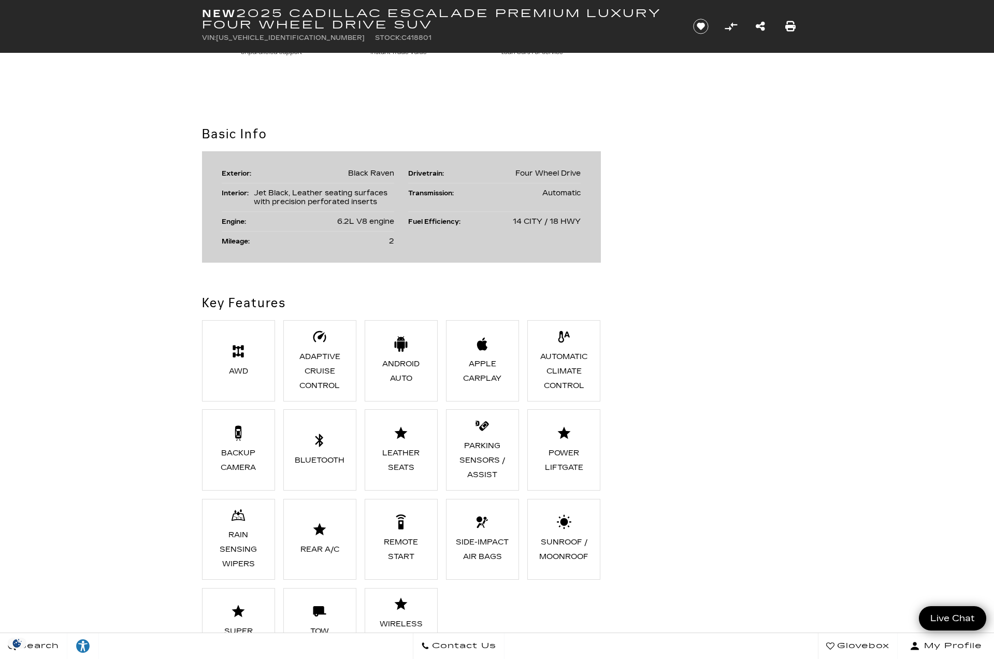
scroll to position [622, 0]
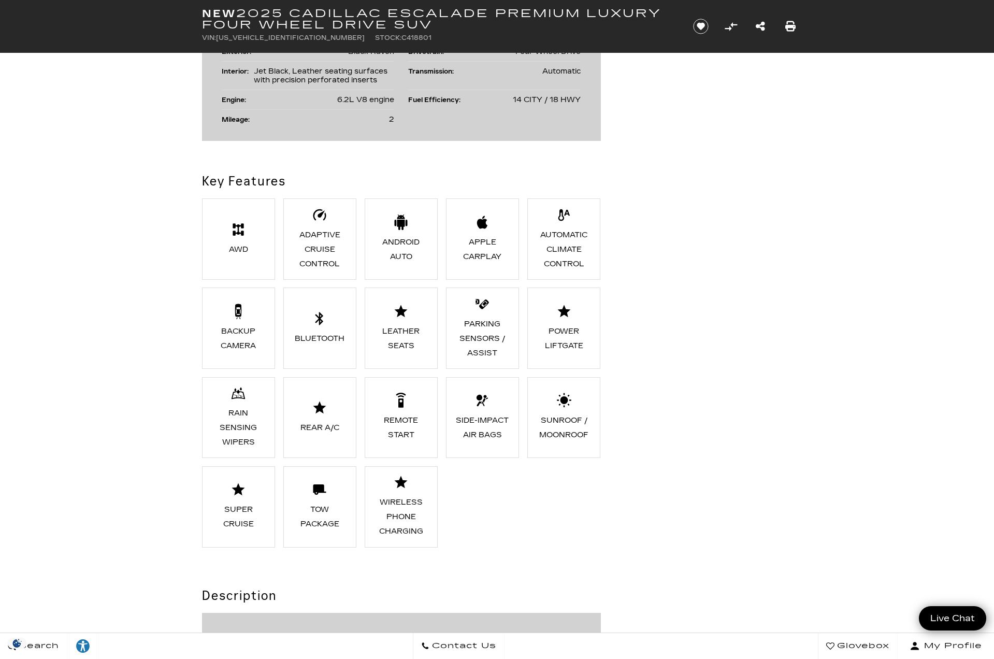
click at [237, 500] on li "Super Cruise" at bounding box center [239, 506] width 74 height 81
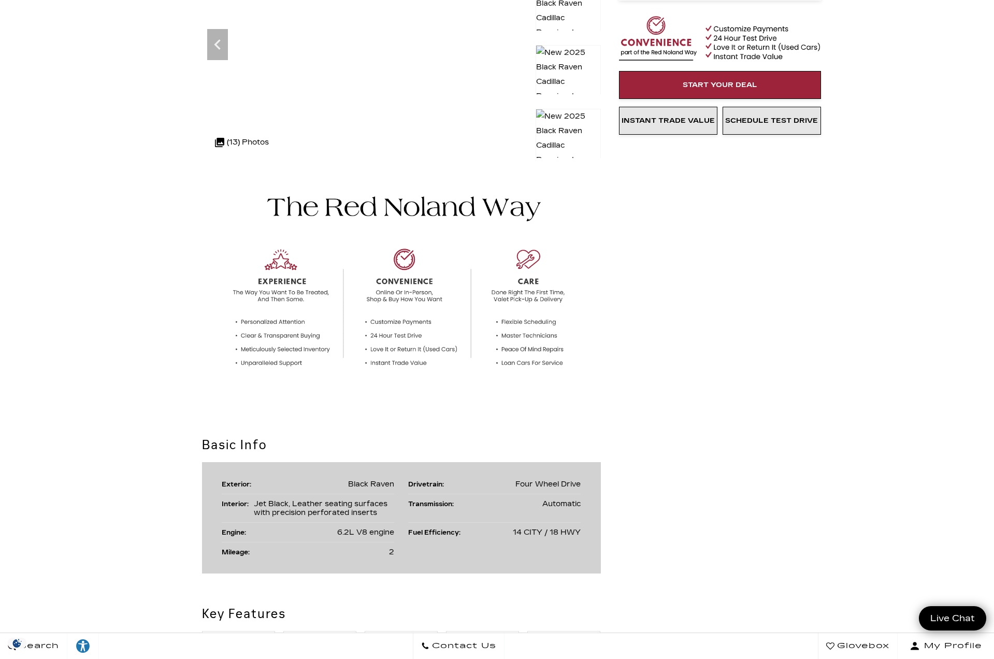
scroll to position [0, 0]
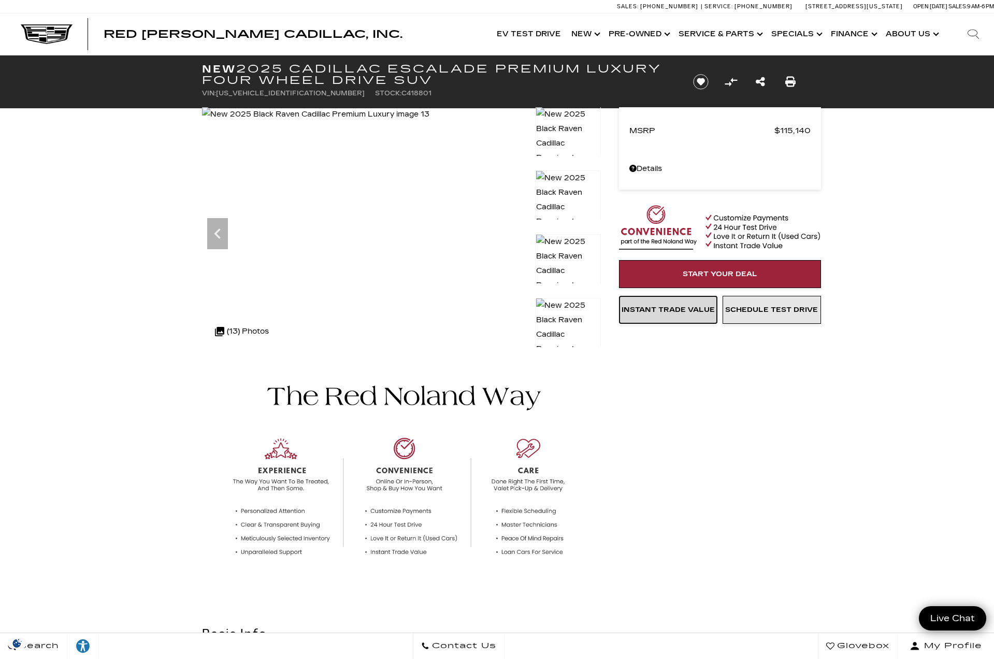
click at [670, 310] on span "Instant Trade Value" at bounding box center [668, 310] width 93 height 8
click at [218, 228] on icon "Previous" at bounding box center [217, 233] width 21 height 21
click at [408, 122] on img at bounding box center [315, 114] width 227 height 15
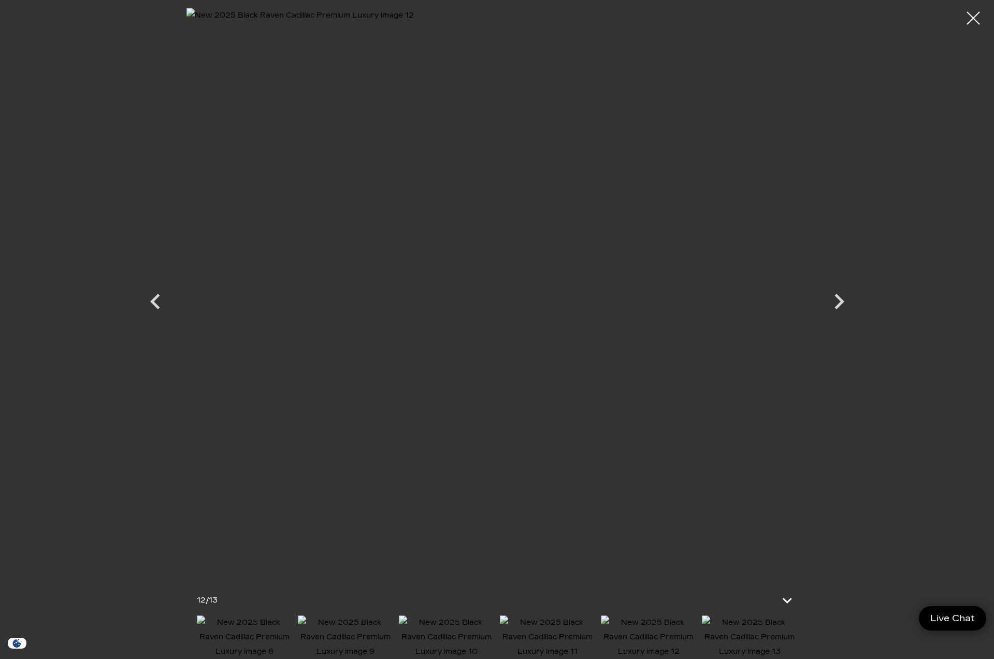
click at [254, 637] on img at bounding box center [245, 638] width 96 height 44
click at [837, 305] on icon "Next" at bounding box center [840, 302] width 10 height 16
click at [839, 301] on icon "Next" at bounding box center [839, 301] width 31 height 31
click at [839, 300] on icon "Next" at bounding box center [840, 302] width 10 height 16
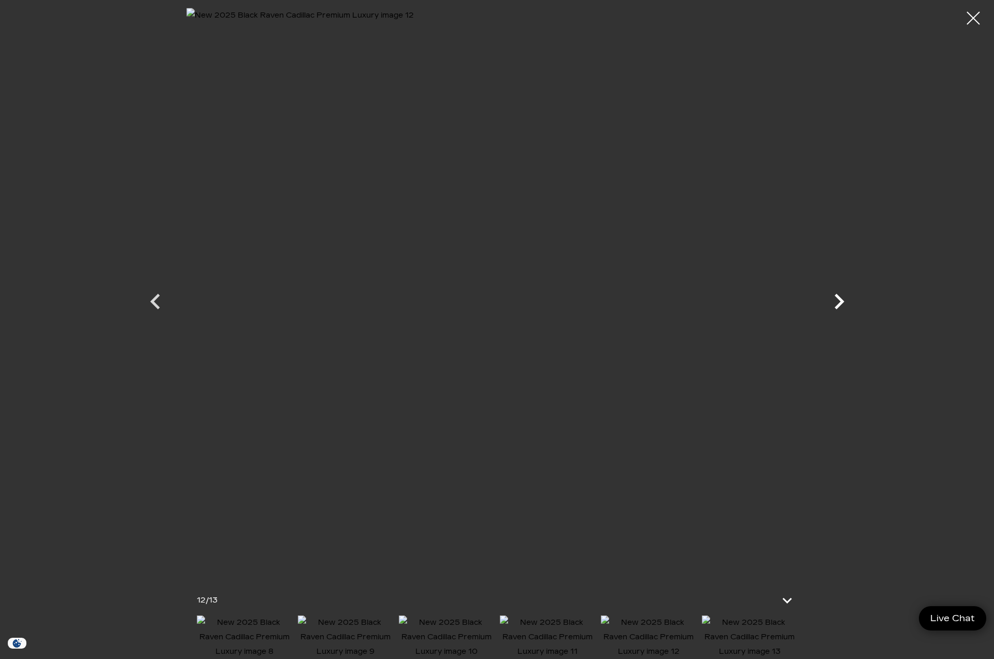
click at [839, 300] on icon "Next" at bounding box center [840, 302] width 10 height 16
click at [839, 300] on div at bounding box center [497, 292] width 725 height 568
click at [971, 21] on div at bounding box center [973, 18] width 27 height 27
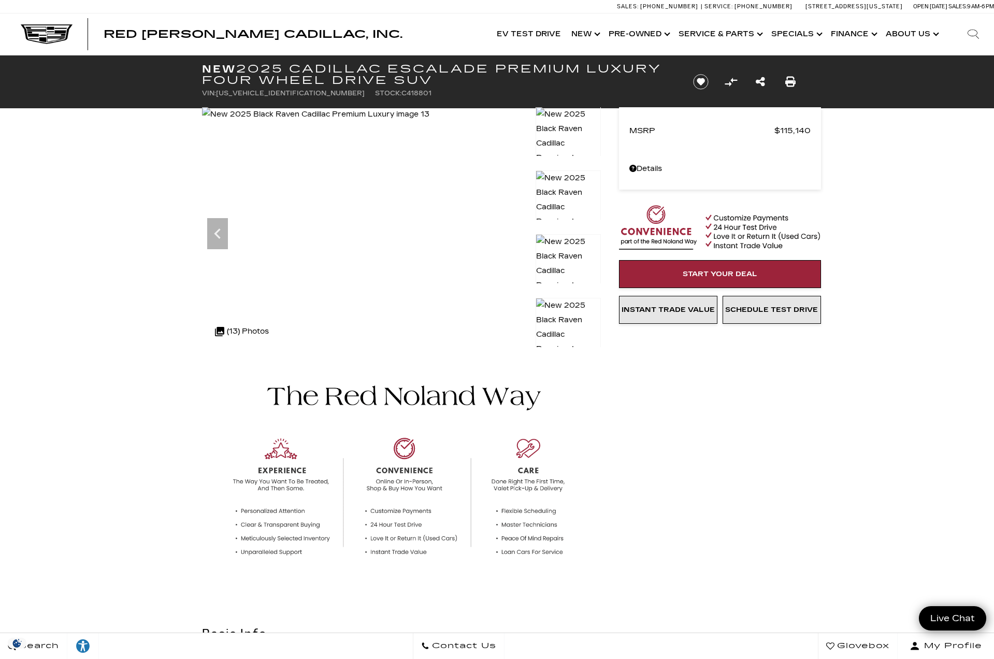
click at [276, 341] on div ".cls-1, .cls-3 { fill: #c50033; } .cls-1 { clip-rule: evenodd; } .cls-2 { clip-…" at bounding box center [255, 331] width 90 height 25
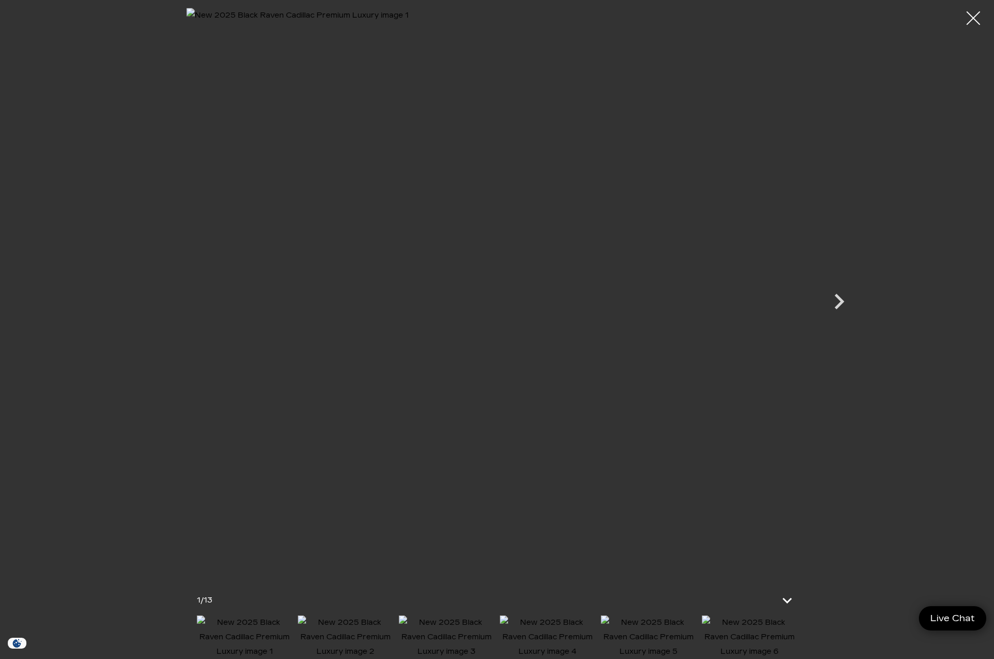
click at [972, 17] on div at bounding box center [973, 18] width 27 height 27
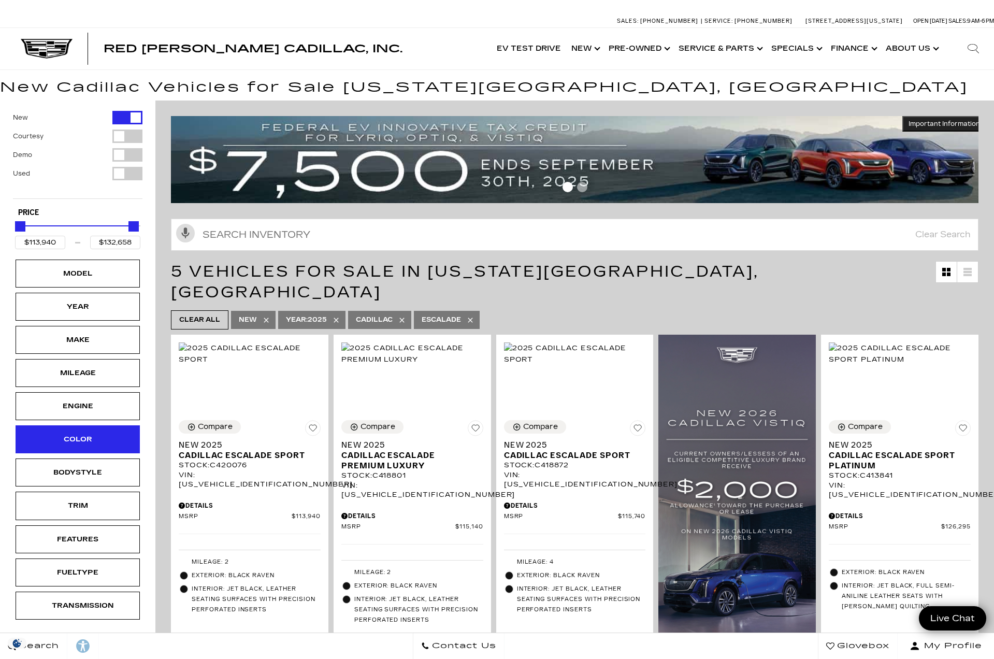
click at [93, 439] on div "Color" at bounding box center [78, 439] width 52 height 11
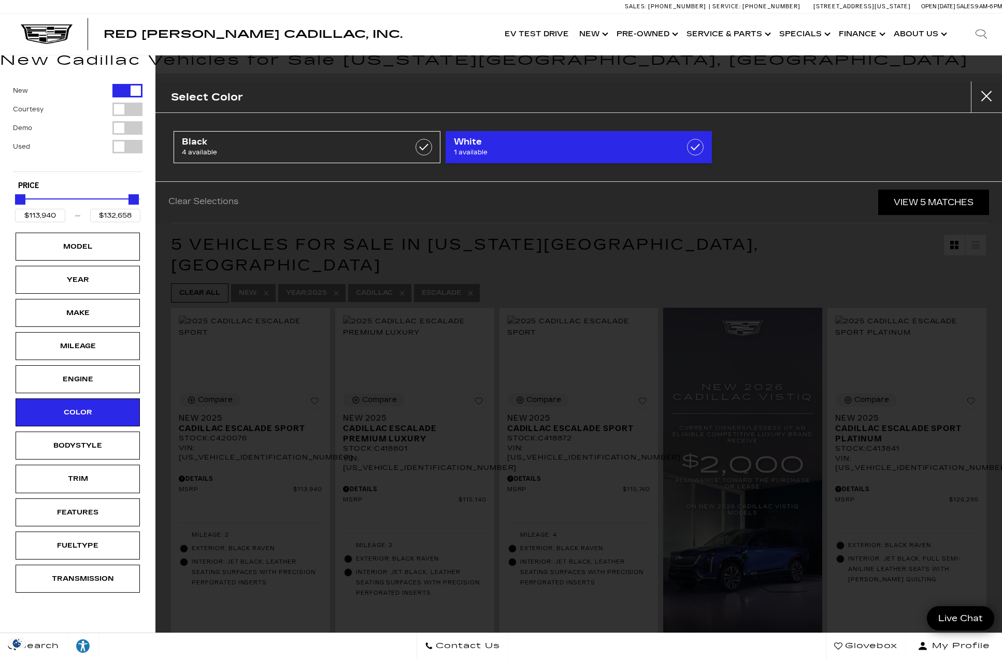
scroll to position [104, 0]
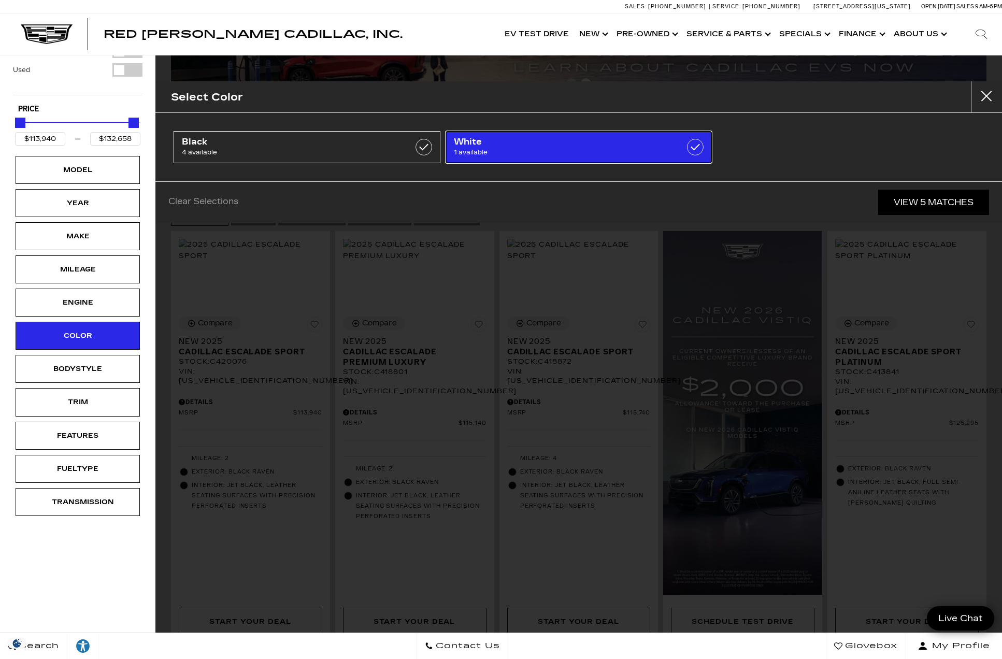
click at [530, 147] on span "White" at bounding box center [560, 142] width 212 height 10
type input "$132,658"
checkbox input "true"
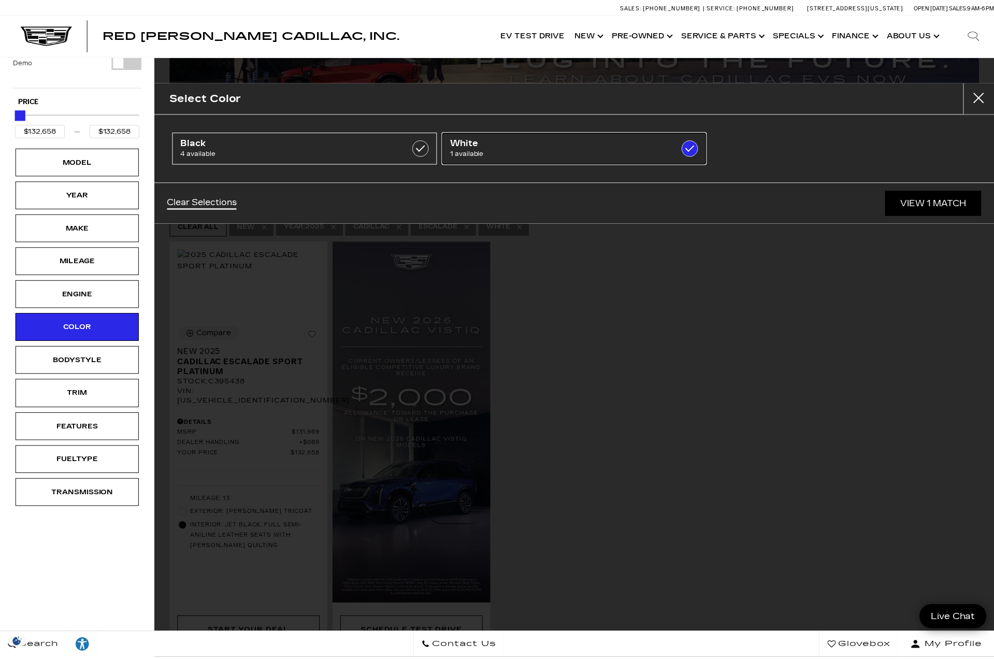
scroll to position [23, 0]
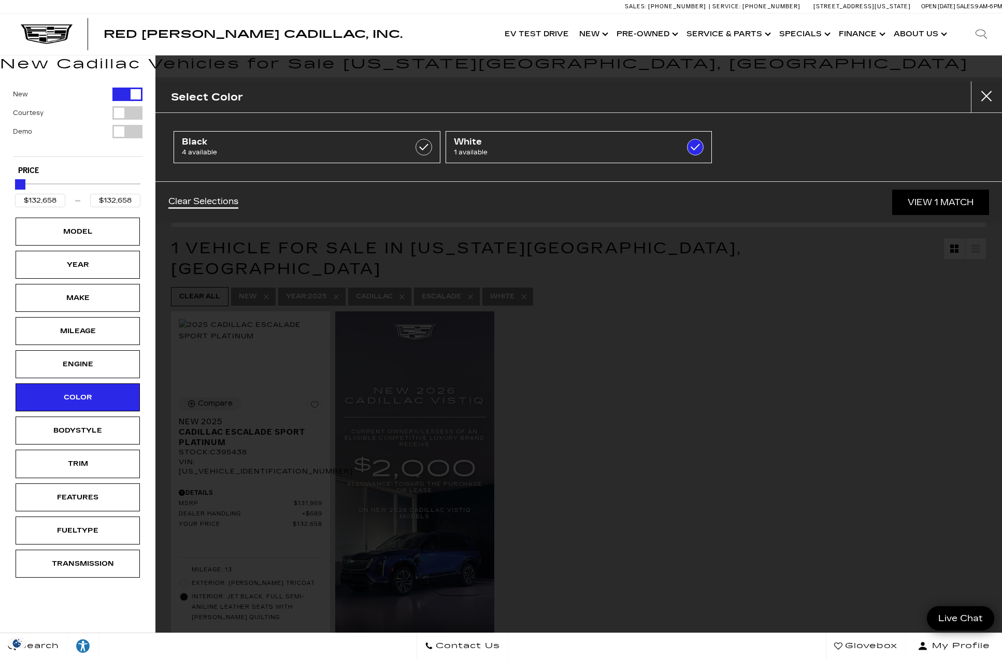
drag, startPoint x: 258, startPoint y: 346, endPoint x: 262, endPoint y: 338, distance: 8.8
click at [262, 338] on div "Select Color Black 4 available White 1 available Clear Selections View 1 Match" at bounding box center [578, 329] width 847 height 659
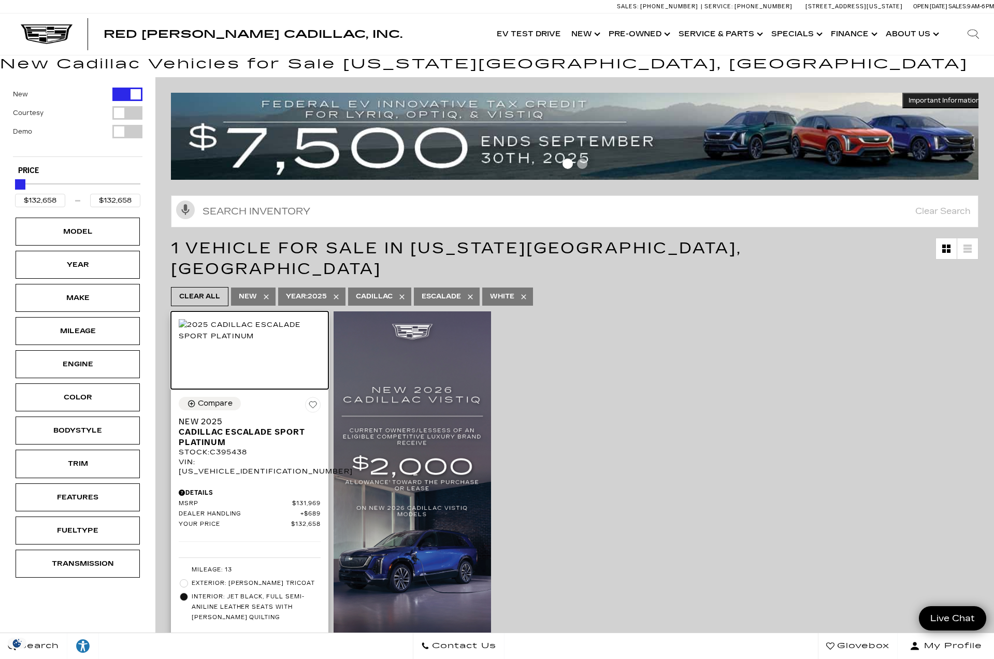
click at [256, 342] on img at bounding box center [250, 330] width 142 height 23
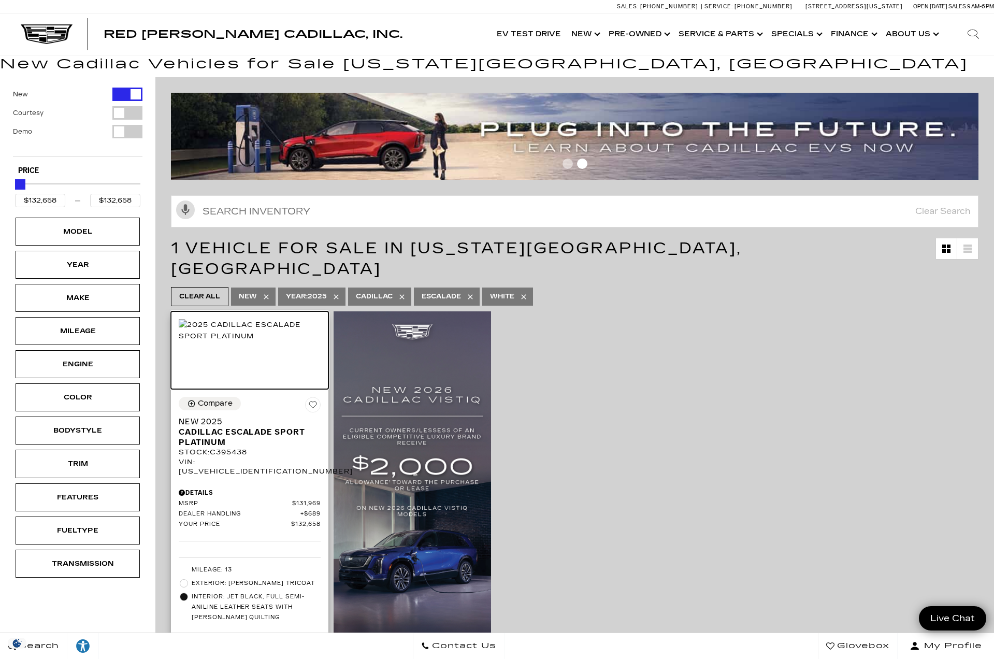
click at [263, 342] on img at bounding box center [250, 330] width 142 height 23
click at [264, 342] on img at bounding box center [250, 330] width 142 height 23
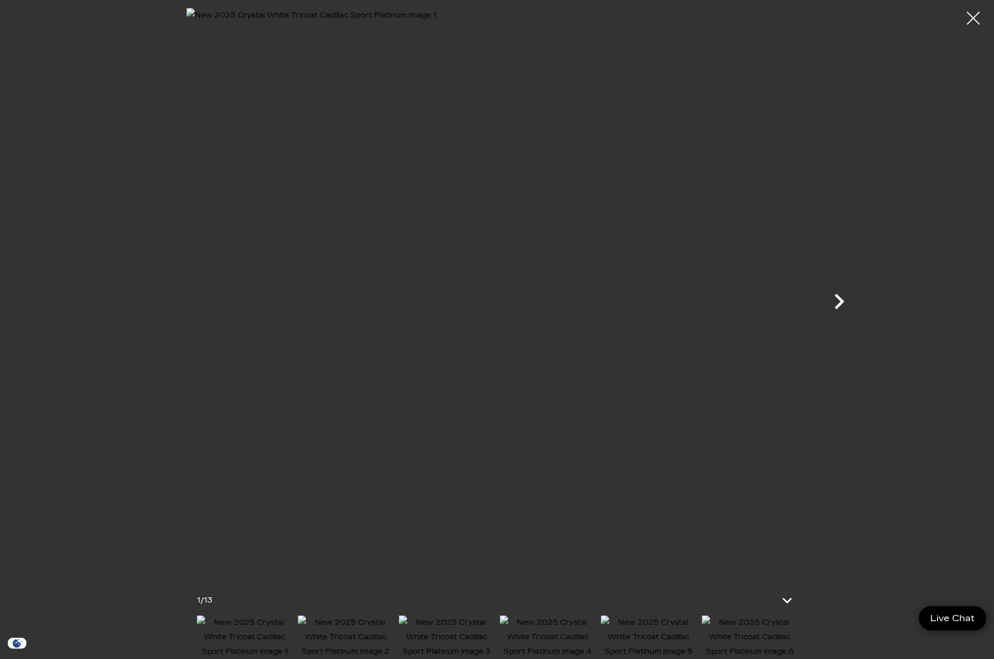
click at [837, 304] on icon "Next" at bounding box center [839, 301] width 31 height 31
click at [839, 301] on icon "Next" at bounding box center [839, 301] width 31 height 31
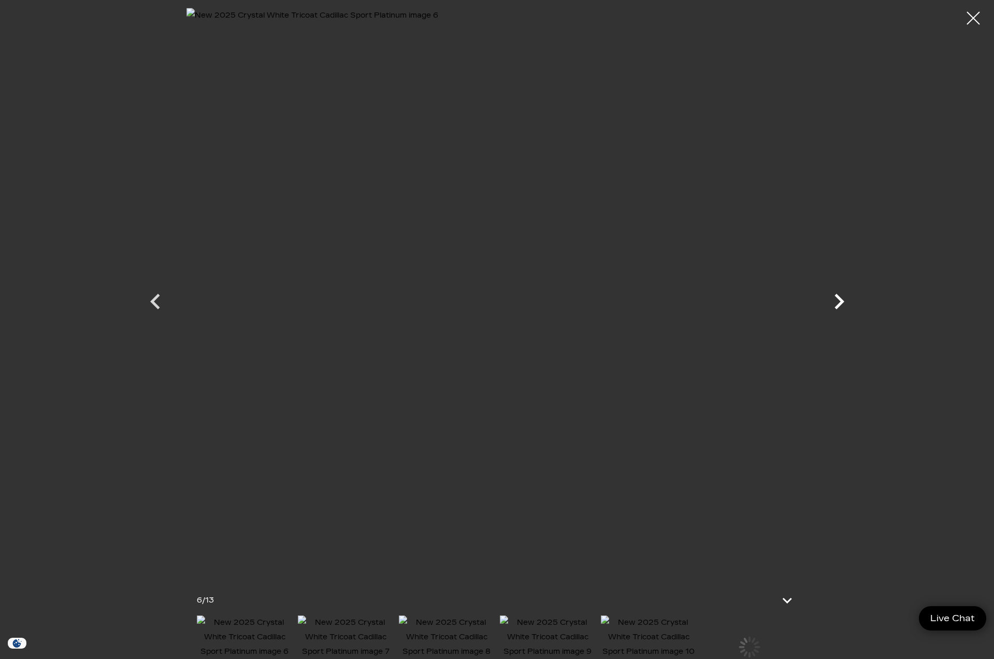
click at [839, 301] on icon "Next" at bounding box center [839, 301] width 31 height 31
click at [445, 642] on img at bounding box center [447, 638] width 96 height 44
click at [839, 303] on icon "Next" at bounding box center [839, 301] width 31 height 31
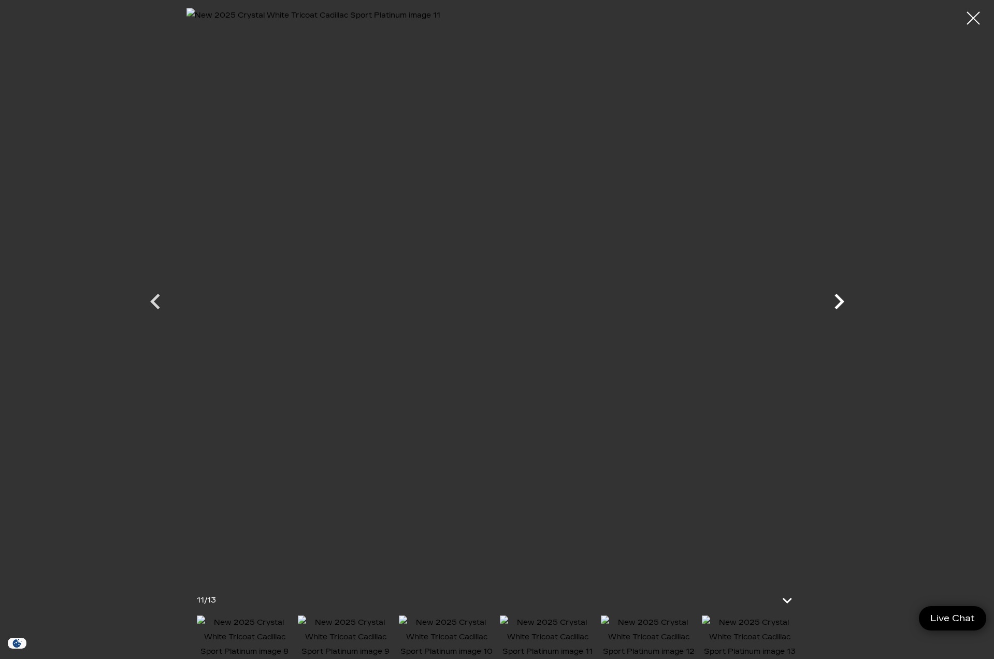
click at [839, 301] on icon "Next" at bounding box center [839, 301] width 31 height 31
click at [839, 300] on icon "Next" at bounding box center [840, 302] width 10 height 16
click at [840, 297] on div at bounding box center [497, 292] width 725 height 568
click at [976, 20] on div at bounding box center [973, 18] width 27 height 27
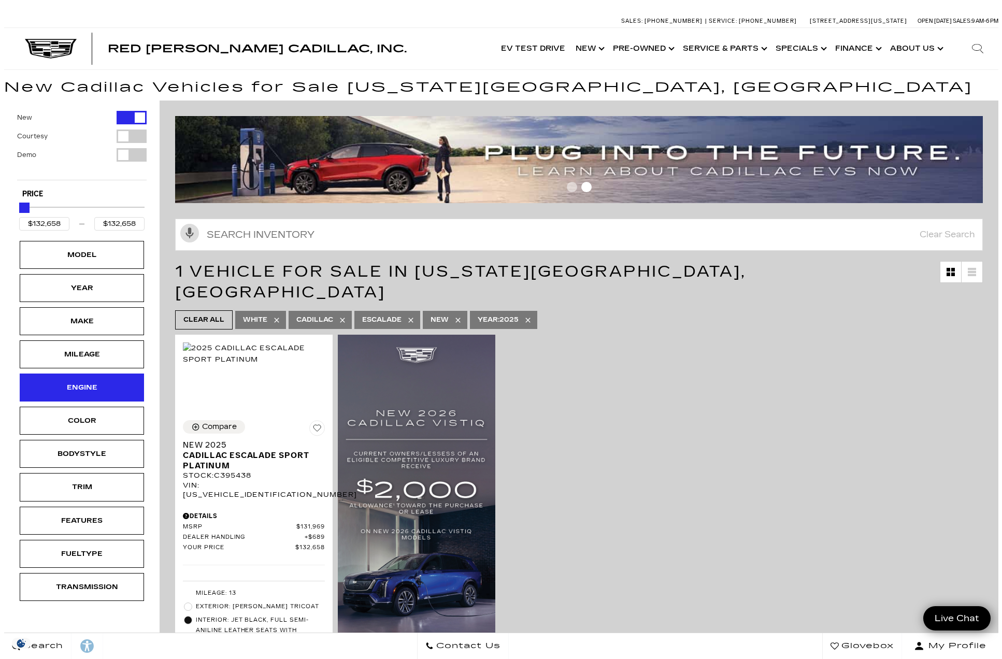
scroll to position [23, 0]
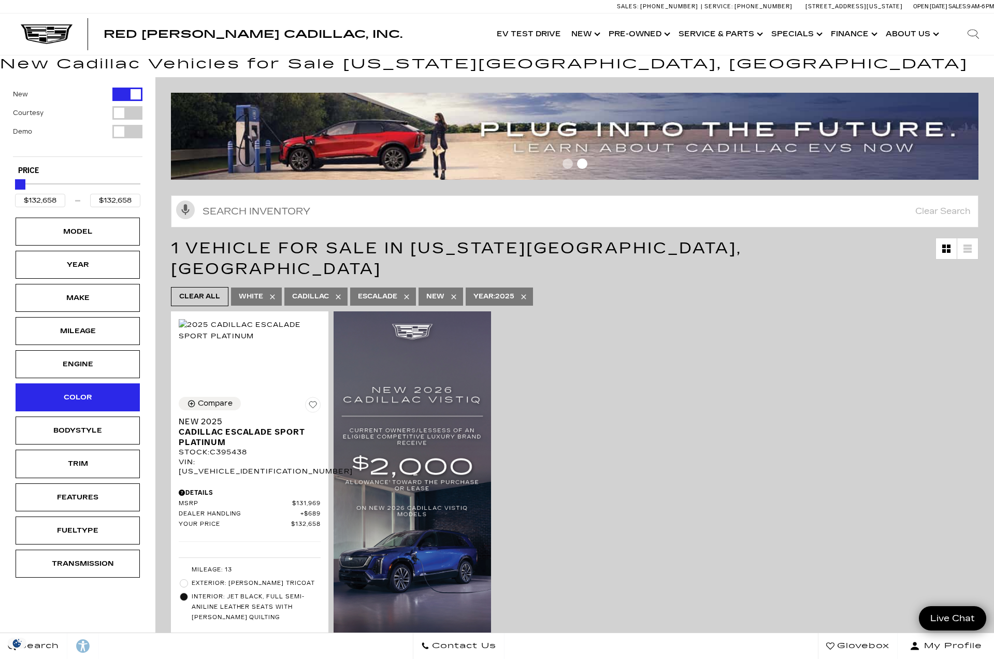
click at [85, 400] on div "Color" at bounding box center [78, 397] width 52 height 11
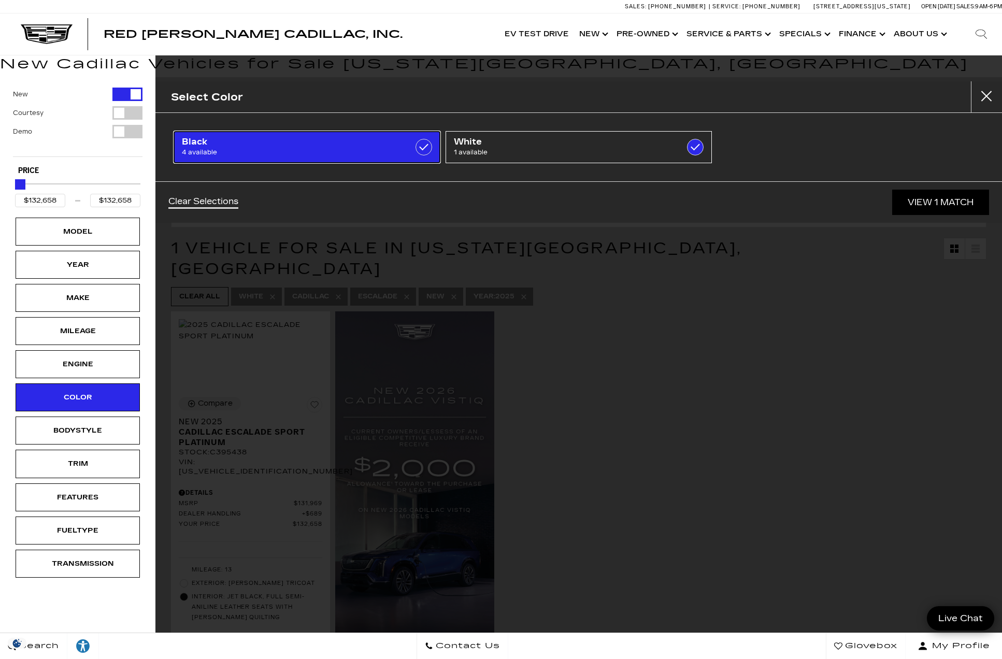
drag, startPoint x: 251, startPoint y: 149, endPoint x: 241, endPoint y: 146, distance: 9.7
click at [241, 146] on span "Black" at bounding box center [288, 142] width 212 height 10
type input "$113,940"
checkbox input "true"
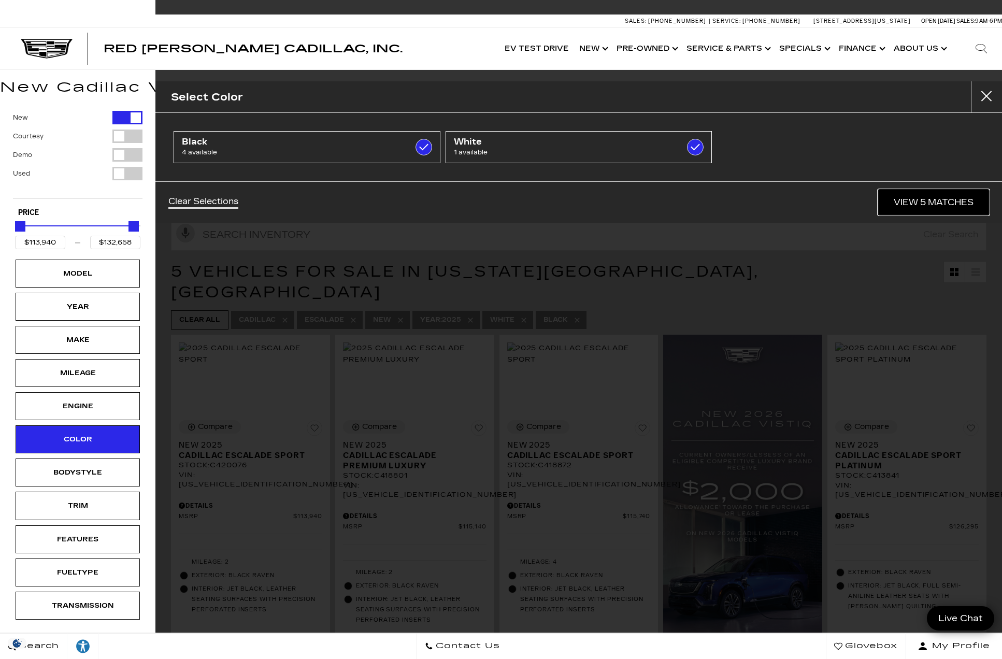
click at [932, 205] on link "View 5 Matches" at bounding box center [933, 202] width 111 height 25
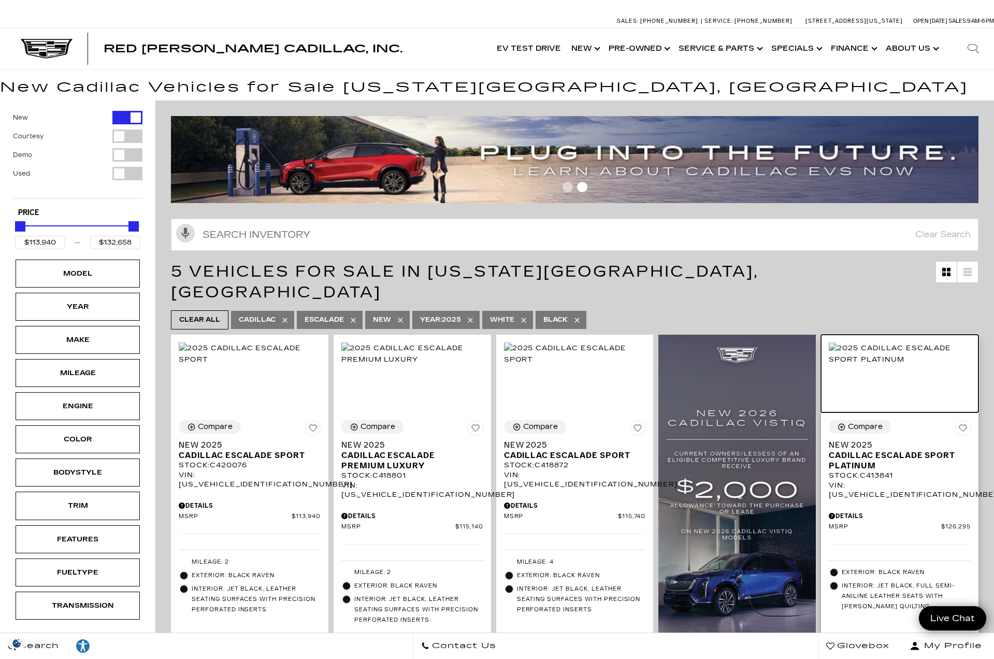
click at [907, 359] on img at bounding box center [900, 354] width 142 height 23
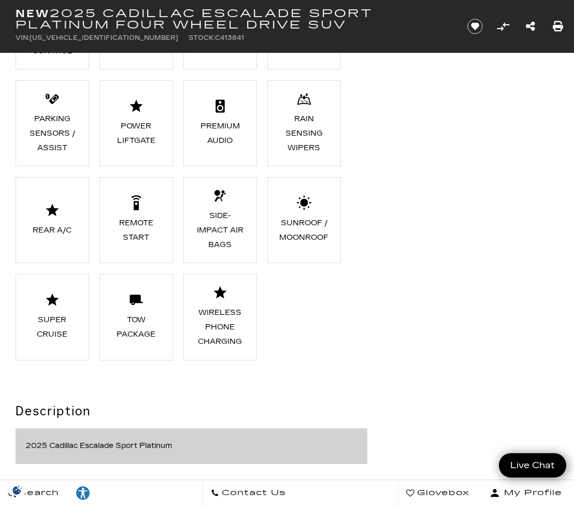
scroll to position [597, 0]
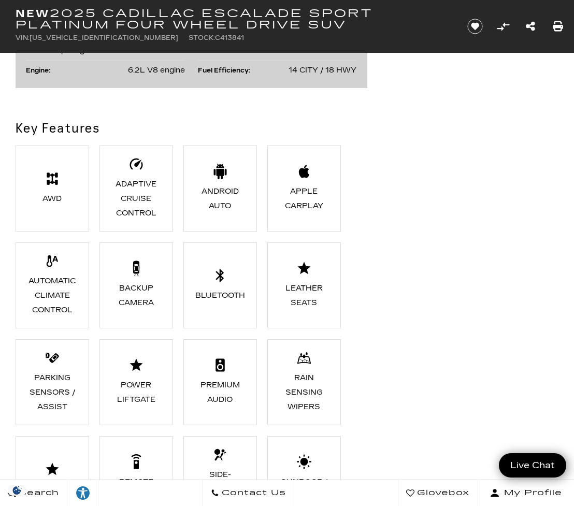
click at [337, 22] on h1 "New 2025 Cadillac Escalade Sport Platinum Four Wheel Drive SUV" at bounding box center [234, 19] width 436 height 23
drag, startPoint x: 341, startPoint y: 22, endPoint x: 14, endPoint y: 10, distance: 327.7
click at [14, 10] on div "New 2025 Cadillac Escalade Sport Platinum Four Wheel Drive SUV VIN: 1GYS9GRL9SR…" at bounding box center [229, 26] width 459 height 53
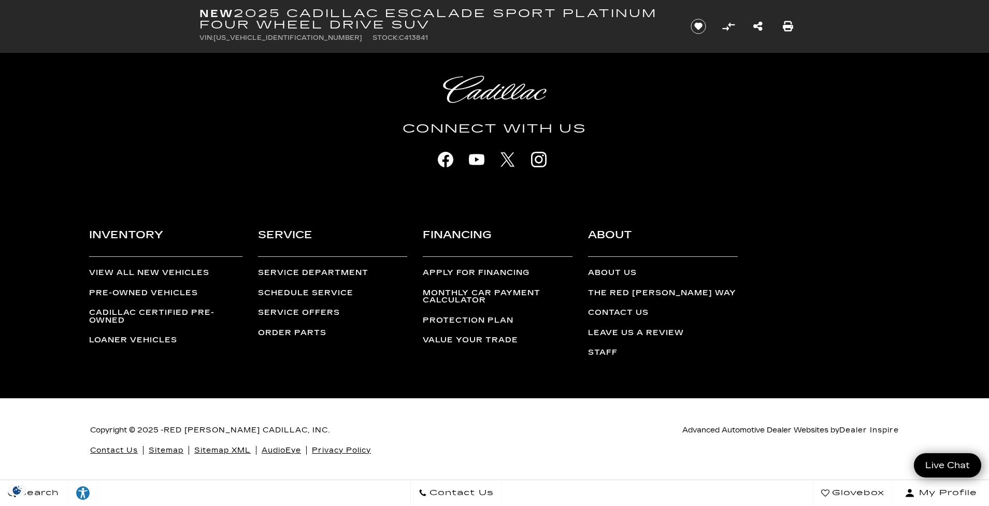
scroll to position [5098, 0]
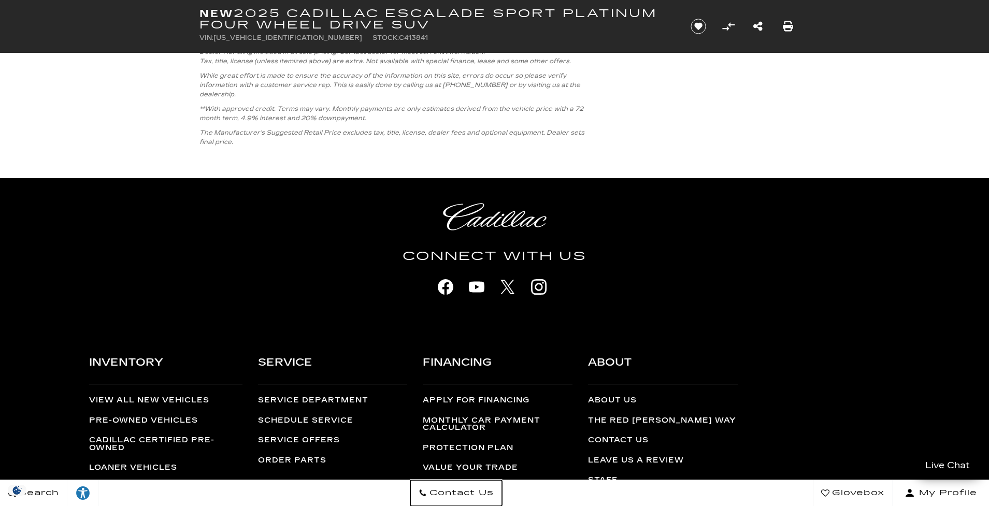
click at [448, 493] on span "Contact Us" at bounding box center [460, 493] width 67 height 15
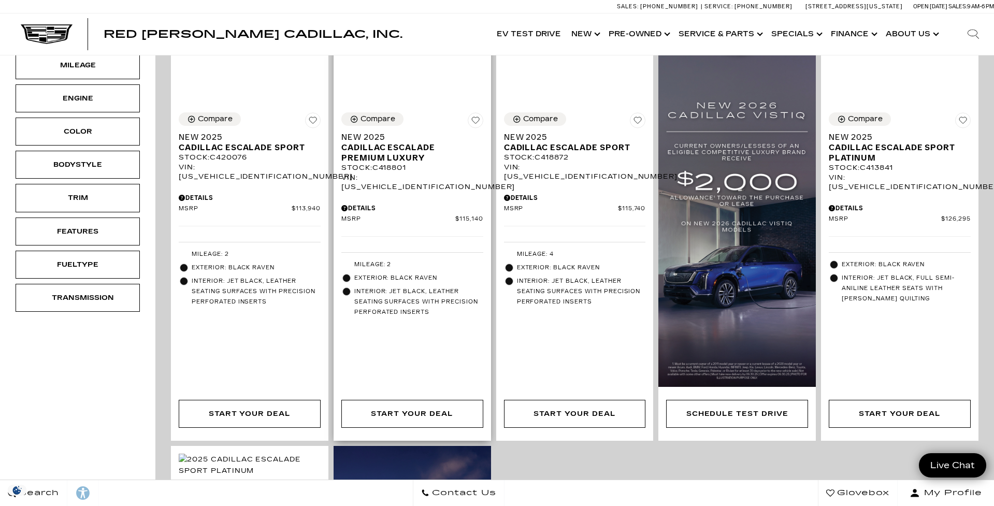
scroll to position [207, 0]
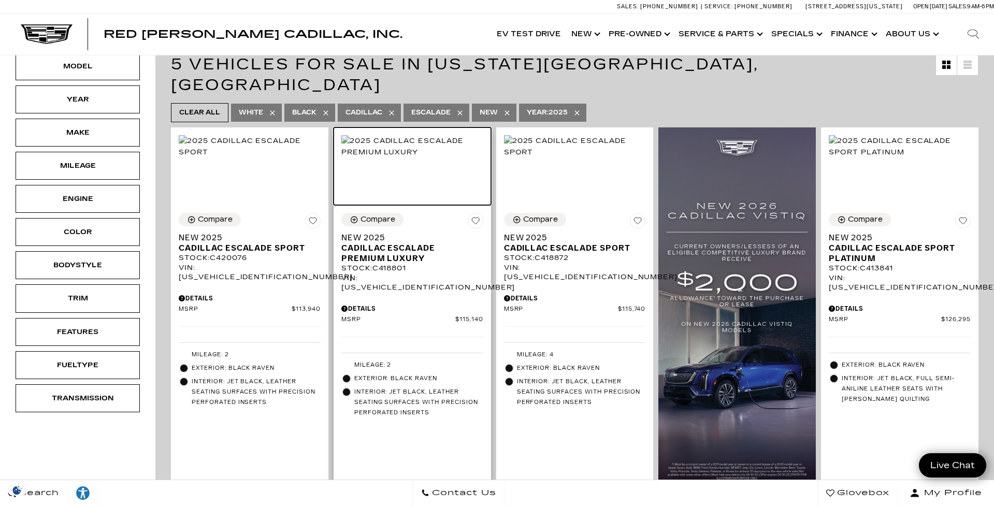
click at [426, 158] on img at bounding box center [412, 146] width 142 height 23
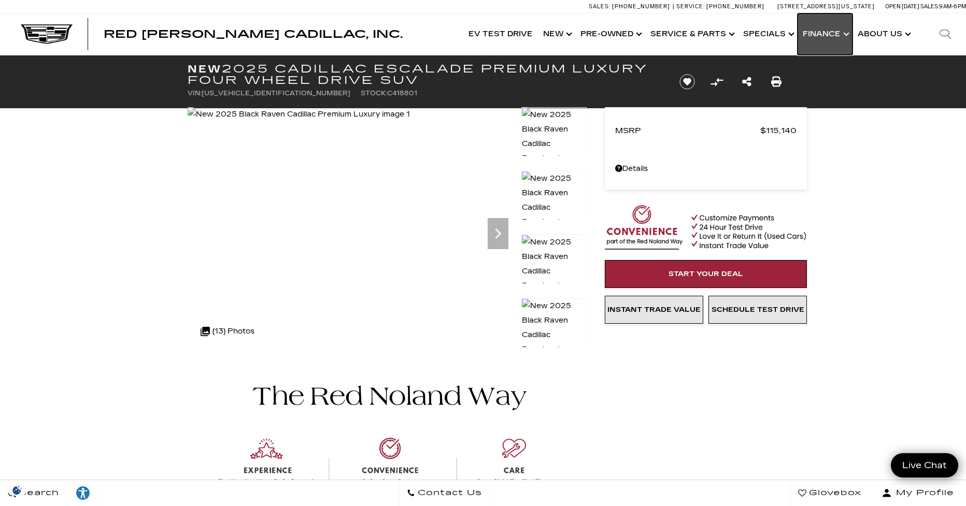
click at [839, 34] on link "Show Finance" at bounding box center [824, 33] width 55 height 41
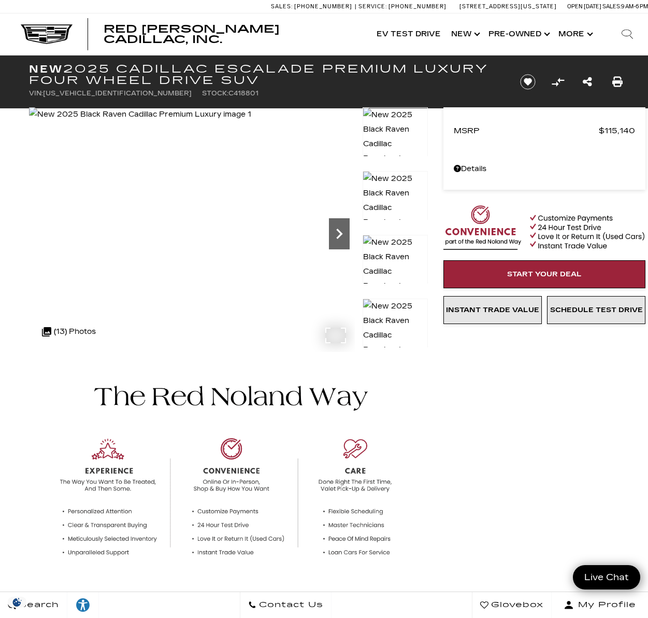
click at [345, 234] on icon "Next" at bounding box center [339, 233] width 21 height 21
click at [340, 232] on icon "Next" at bounding box center [339, 234] width 6 height 10
click at [339, 233] on icon "Next" at bounding box center [339, 234] width 6 height 10
click at [338, 233] on icon "Next" at bounding box center [339, 233] width 21 height 21
click at [338, 234] on icon "Next" at bounding box center [339, 233] width 21 height 21
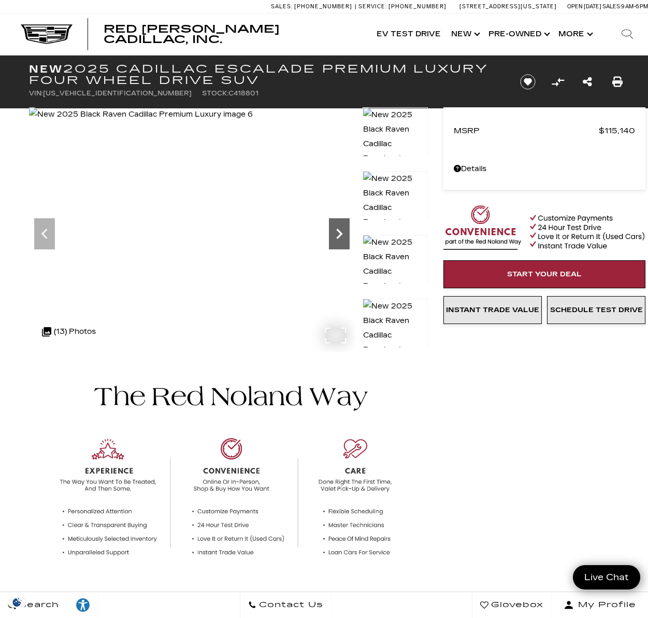
click at [338, 234] on icon "Next" at bounding box center [339, 233] width 21 height 21
click at [337, 234] on icon "Next" at bounding box center [339, 233] width 21 height 21
click at [341, 232] on icon "Next" at bounding box center [339, 233] width 21 height 21
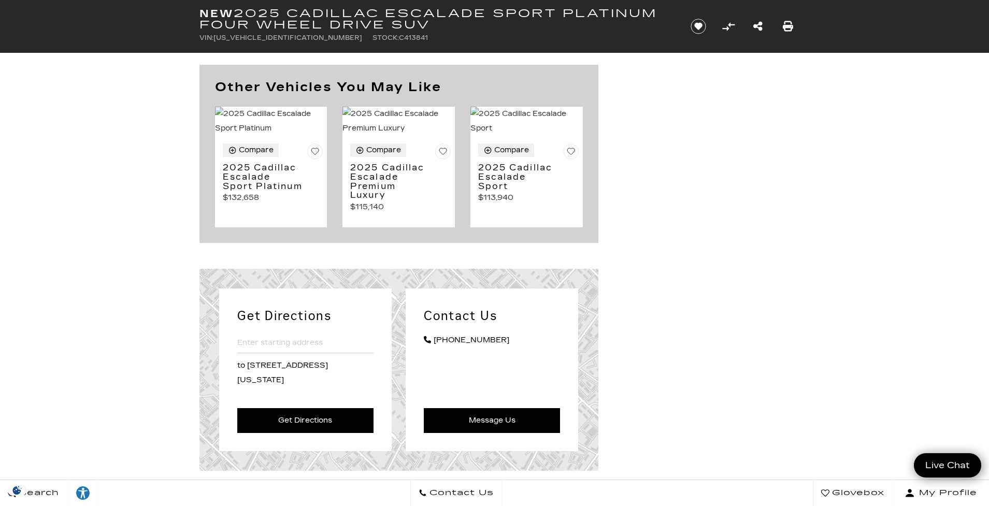
scroll to position [4425, 0]
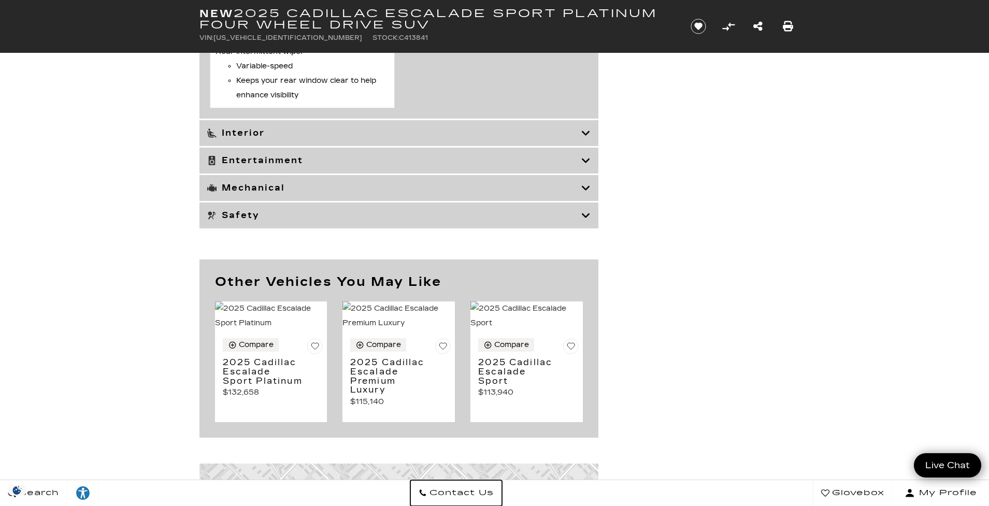
click at [456, 494] on span "Contact Us" at bounding box center [460, 493] width 67 height 15
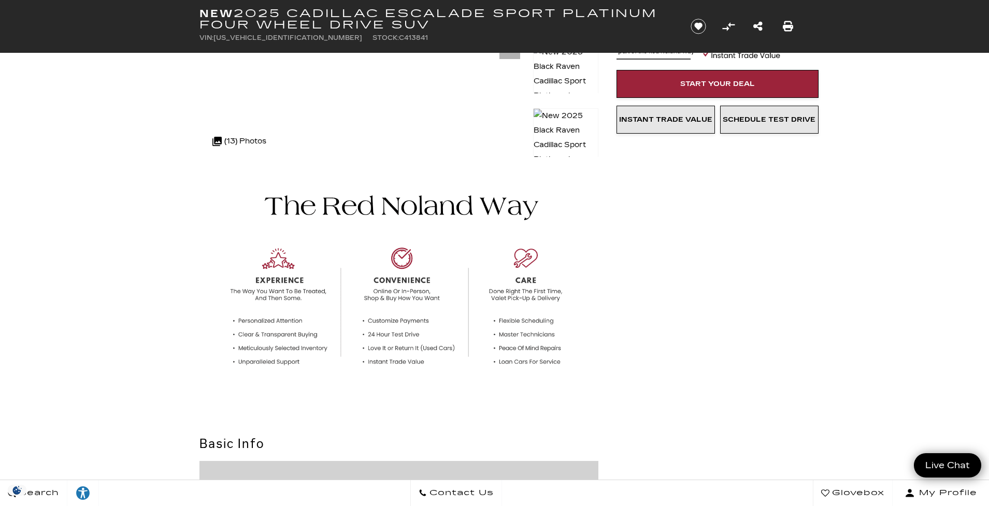
scroll to position [227, 0]
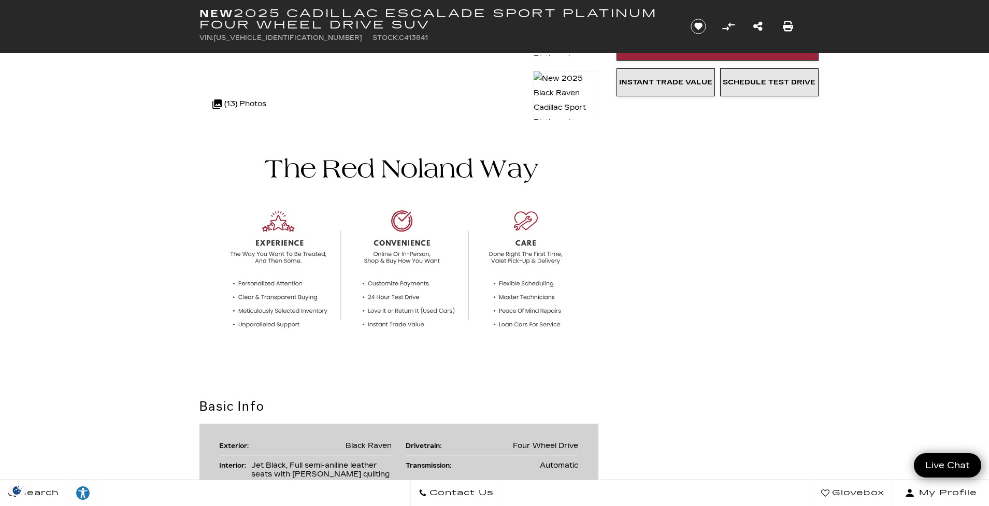
click at [404, 247] on img at bounding box center [398, 245] width 399 height 242
click at [398, 227] on img at bounding box center [398, 245] width 399 height 242
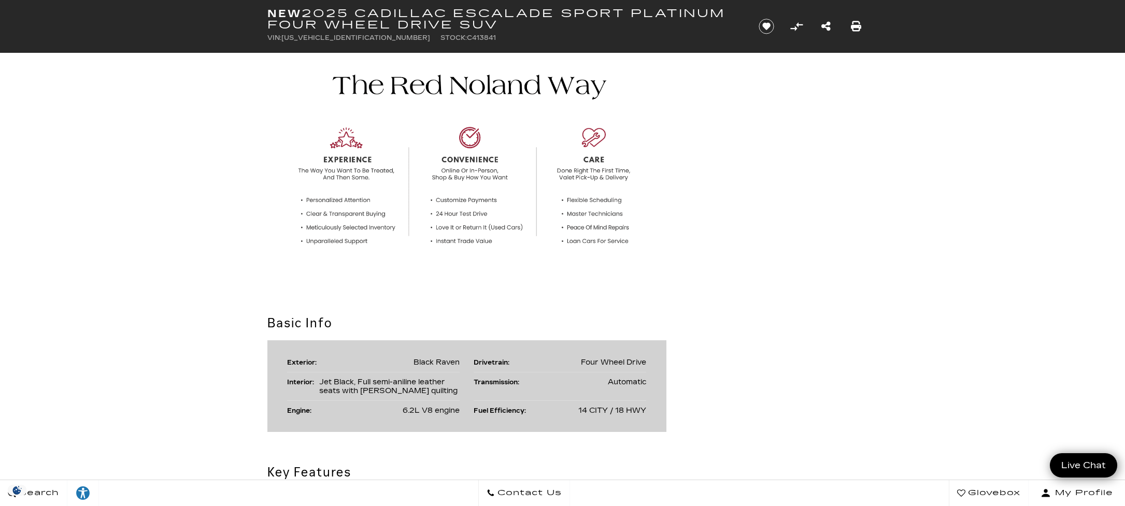
scroll to position [0, 0]
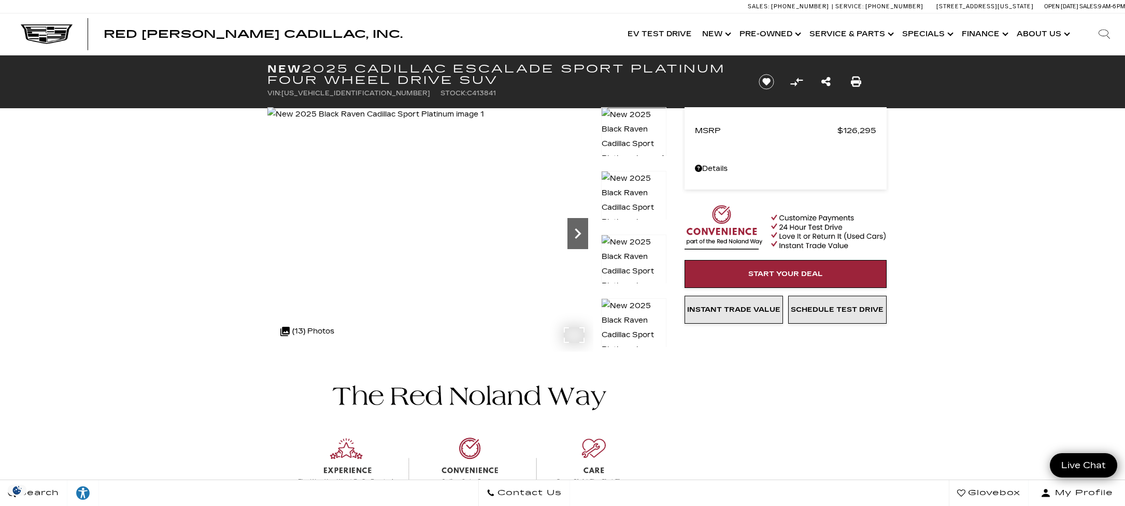
click at [574, 235] on icon "Next" at bounding box center [577, 233] width 21 height 21
click at [575, 235] on icon "Next" at bounding box center [577, 233] width 21 height 21
click at [989, 36] on link "Show Finance" at bounding box center [984, 33] width 55 height 41
